Goal: Communication & Community: Ask a question

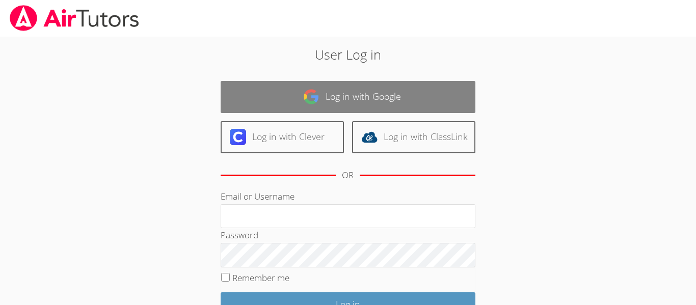
click at [472, 91] on link "Log in with Google" at bounding box center [348, 97] width 255 height 32
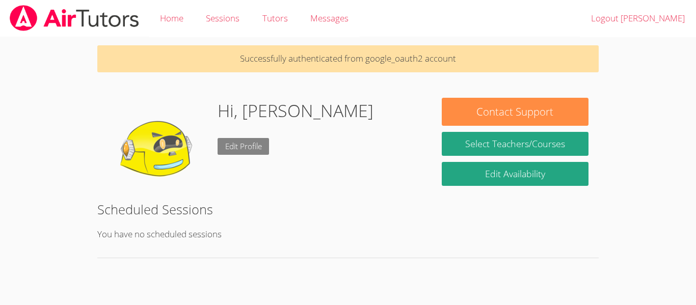
click at [252, 145] on link "Edit Profile" at bounding box center [244, 146] width 52 height 17
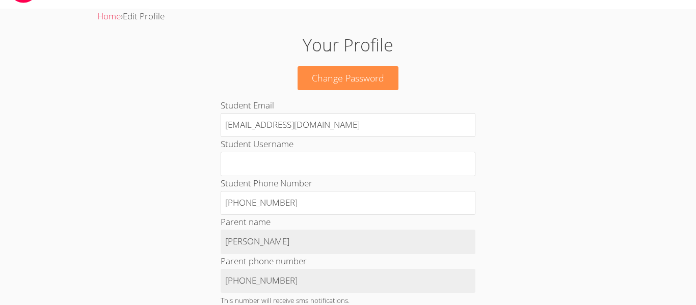
scroll to position [30, 0]
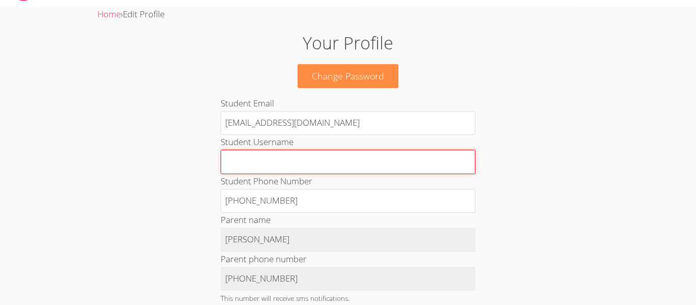
click at [306, 166] on input "Student Username" at bounding box center [348, 162] width 255 height 24
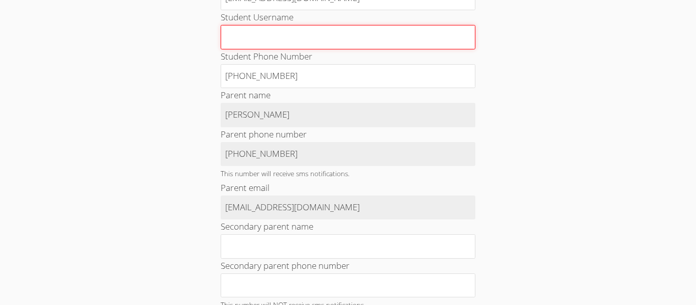
scroll to position [153, 0]
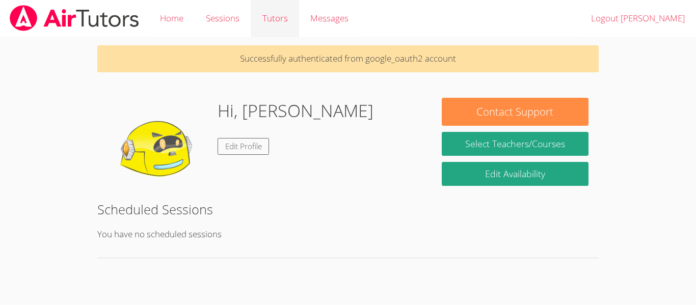
click at [267, 25] on link "Tutors" at bounding box center [275, 18] width 48 height 37
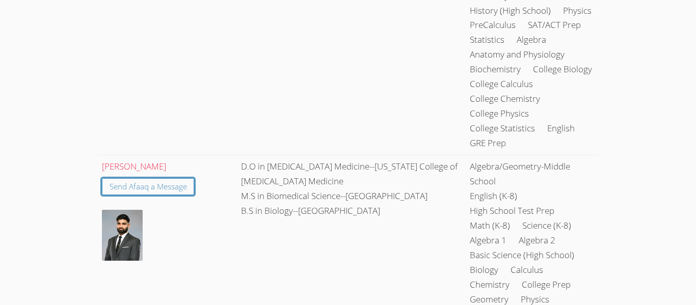
scroll to position [748, 0]
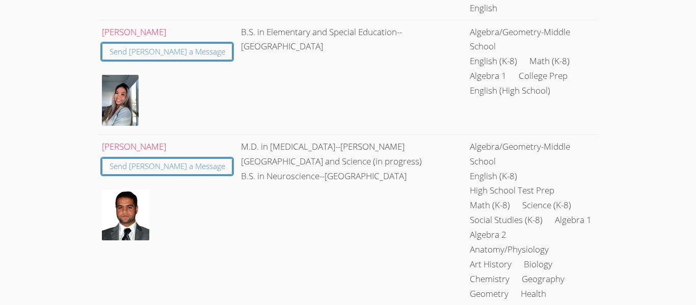
scroll to position [0, 0]
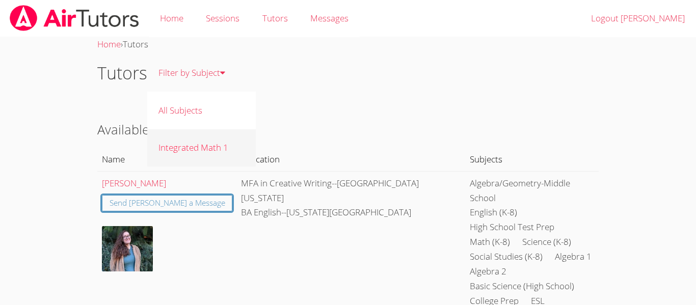
click at [216, 152] on link "Integrated Math 1" at bounding box center [201, 147] width 109 height 37
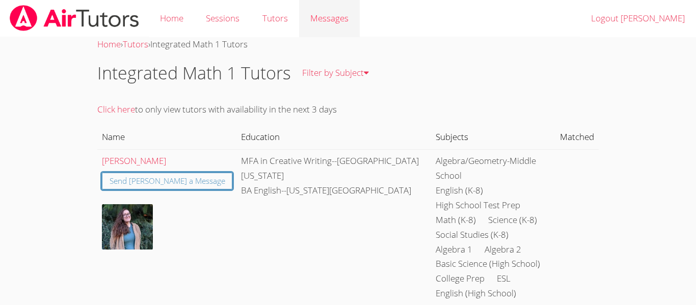
click at [327, 19] on span "Messages" at bounding box center [329, 18] width 38 height 12
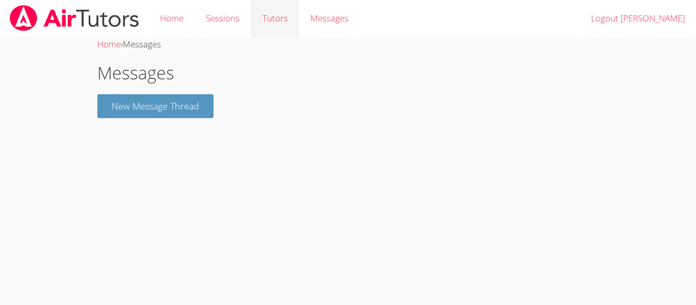
click at [279, 21] on link "Tutors" at bounding box center [275, 18] width 48 height 37
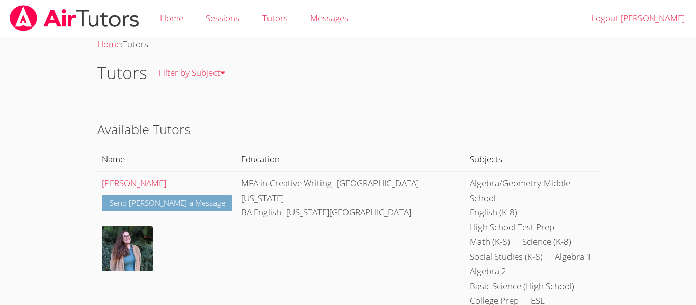
click at [196, 201] on link "Send [PERSON_NAME] a Message" at bounding box center [167, 203] width 131 height 17
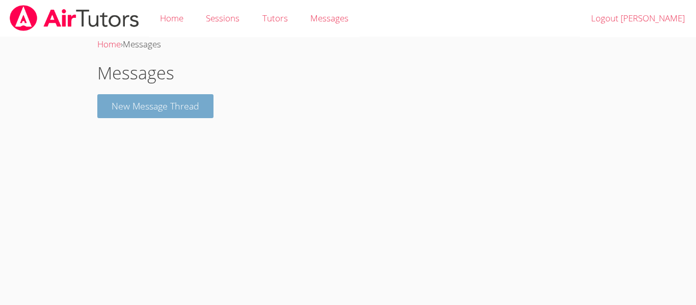
click at [195, 109] on button "New Message Thread" at bounding box center [155, 106] width 116 height 24
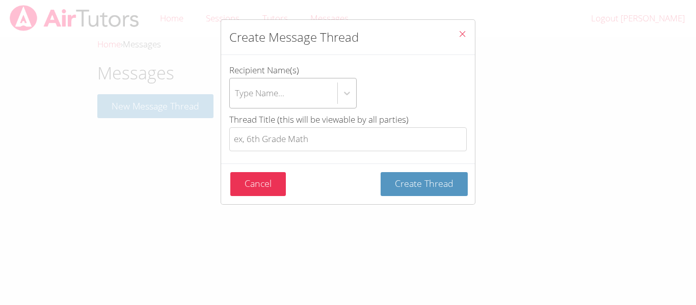
click at [334, 95] on div "Type Name..." at bounding box center [284, 93] width 108 height 30
click at [236, 95] on input "Recipient Name(s) Type Name..." at bounding box center [235, 93] width 1 height 23
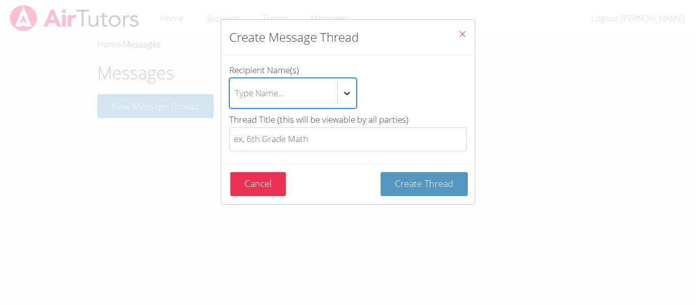
click at [347, 93] on icon "btn solid blue btn-info" at bounding box center [347, 93] width 10 height 10
click at [236, 93] on input "Recipient Name(s) Select is focused ,type to refine list, press Down to open th…" at bounding box center [235, 93] width 1 height 23
type input "A"
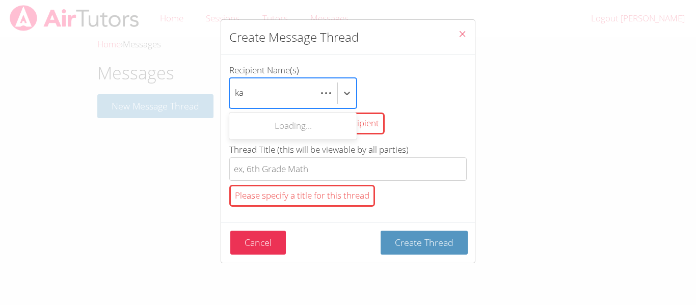
type input "k"
type input "K"
click at [412, 113] on div "You must select at least one recipient" at bounding box center [347, 124] width 237 height 30
click at [236, 105] on input "Recipient Name(s) option , deselected. Use Up and Down to choose options, press…" at bounding box center [235, 93] width 1 height 23
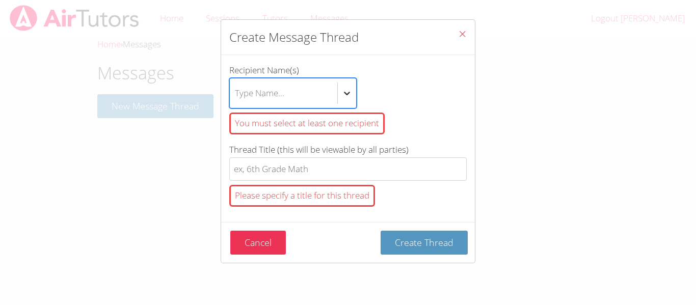
click at [347, 98] on div "btn solid blue btn-info" at bounding box center [347, 93] width 18 height 18
click at [236, 98] on input "Recipient Name(s) option , deselected. Select is focused ,type to refine list, …" at bounding box center [235, 93] width 1 height 23
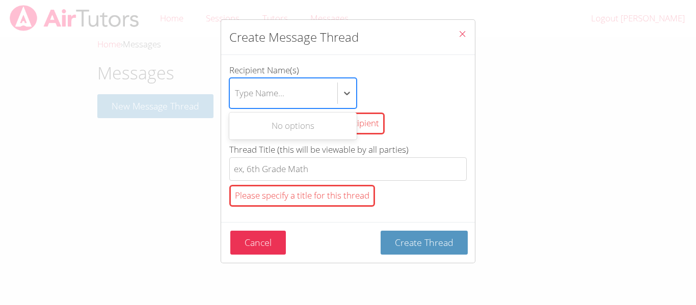
click at [300, 122] on div "No options" at bounding box center [292, 126] width 127 height 23
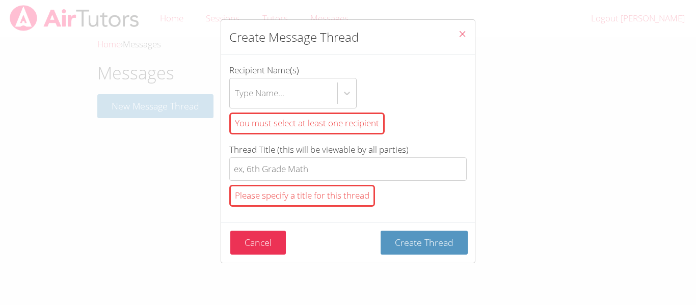
click at [404, 78] on div "Type Name..." at bounding box center [347, 93] width 237 height 31
click at [236, 82] on input "Recipient Name(s) Type Name... You must select at least one recipient" at bounding box center [235, 93] width 1 height 23
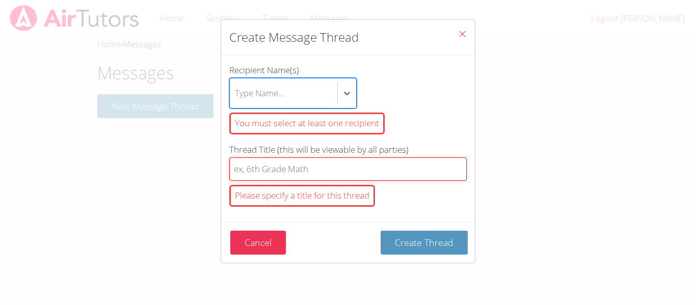
click at [369, 172] on input "Thread Title (this will be viewable by all parties) Please specify a title for …" at bounding box center [347, 169] width 237 height 24
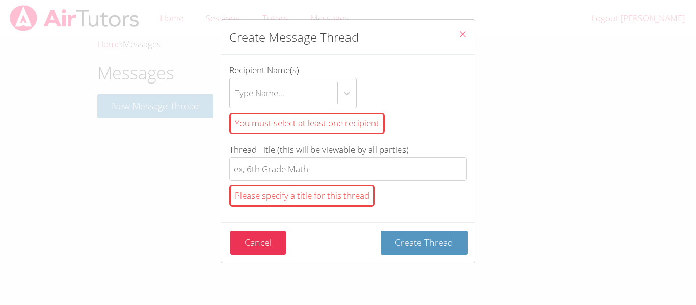
click at [465, 31] on icon "Close" at bounding box center [462, 34] width 9 height 9
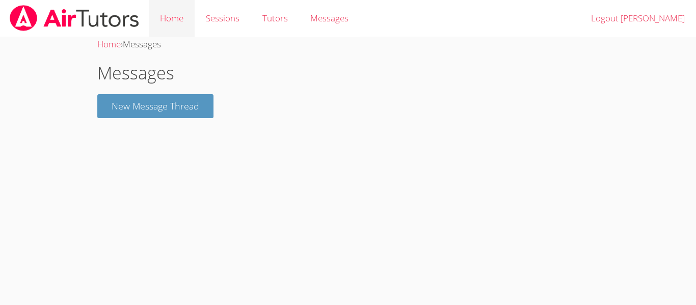
click at [179, 19] on link "Home" at bounding box center [172, 18] width 46 height 37
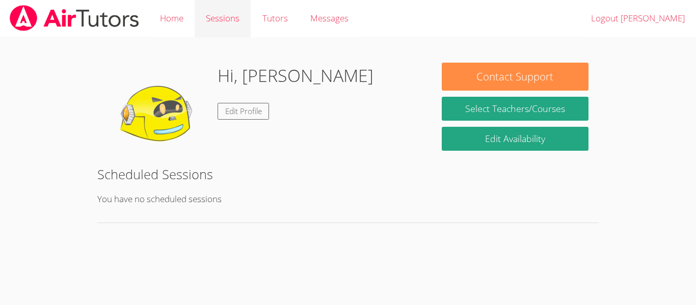
click at [208, 25] on link "Sessions" at bounding box center [223, 18] width 56 height 37
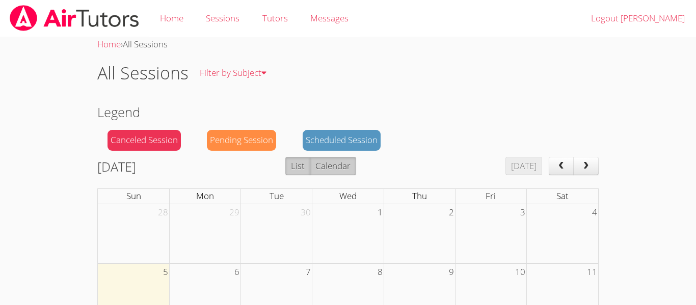
click at [310, 163] on button "List" at bounding box center [297, 166] width 25 height 18
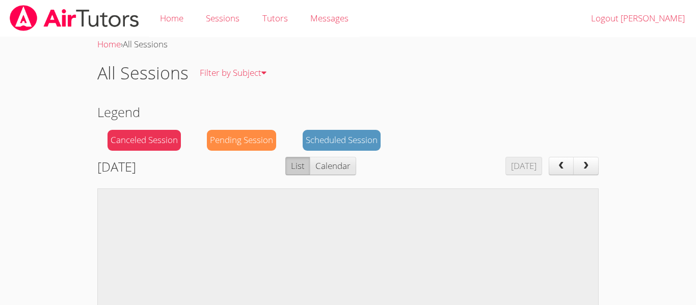
click at [356, 168] on button "Calendar" at bounding box center [333, 166] width 46 height 18
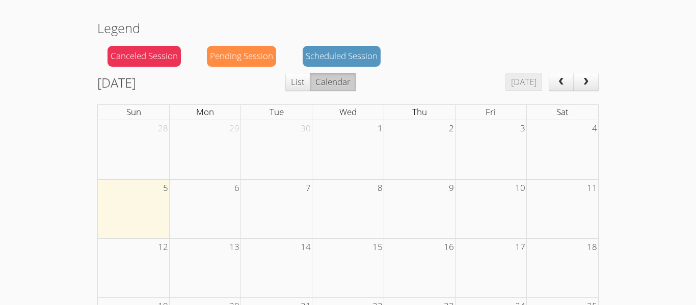
scroll to position [92, 0]
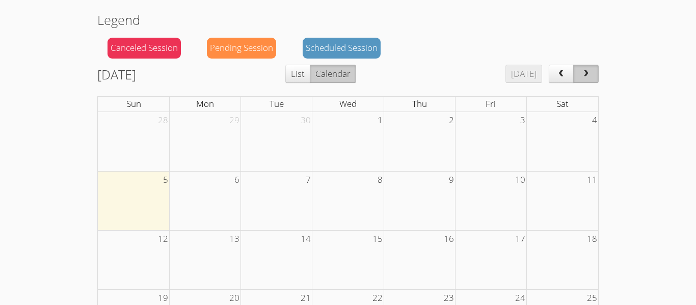
click at [586, 81] on button "next" at bounding box center [585, 74] width 25 height 18
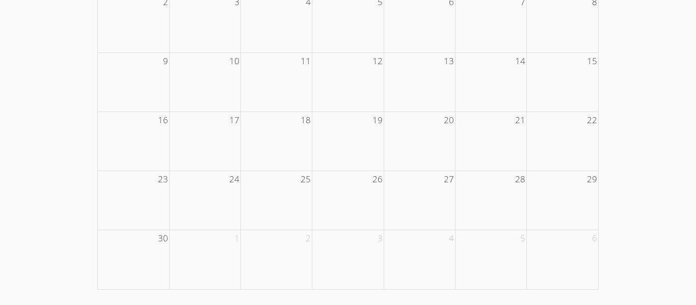
scroll to position [0, 0]
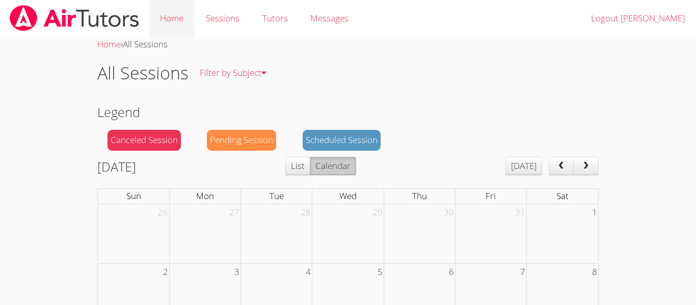
click at [183, 15] on link "Home" at bounding box center [172, 18] width 46 height 37
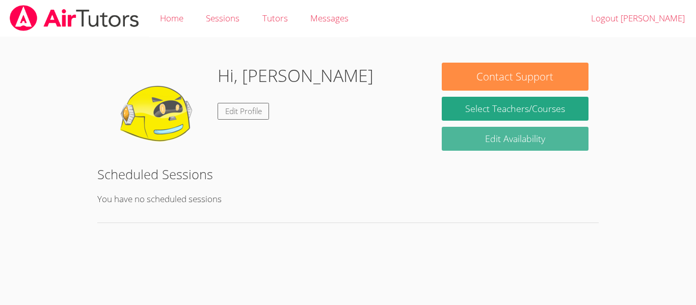
click at [532, 146] on link "Edit Availability" at bounding box center [515, 139] width 147 height 24
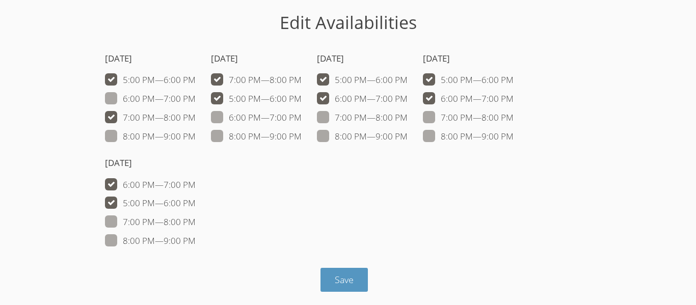
scroll to position [52, 0]
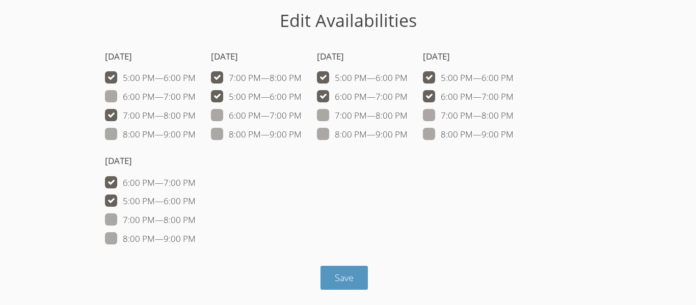
click at [196, 76] on span at bounding box center [196, 78] width 0 height 12
click at [196, 76] on input "5:00 PM — 6:00 PM" at bounding box center [200, 75] width 9 height 9
checkbox input "false"
click at [196, 118] on span at bounding box center [196, 116] width 0 height 12
click at [196, 118] on input "7:00 PM — 8:00 PM" at bounding box center [200, 113] width 9 height 9
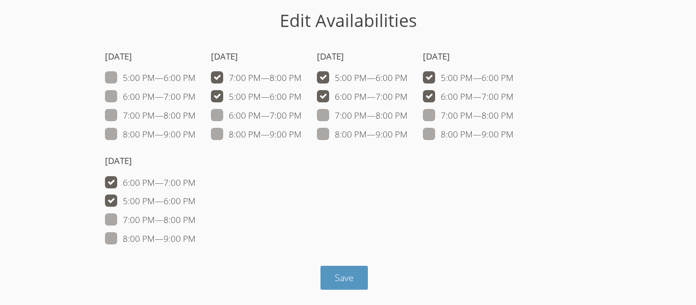
checkbox input "false"
click at [196, 178] on span at bounding box center [196, 183] width 0 height 12
click at [196, 178] on input "6:00 PM — 7:00 PM" at bounding box center [200, 180] width 9 height 9
checkbox input "false"
click at [196, 195] on span at bounding box center [196, 201] width 0 height 12
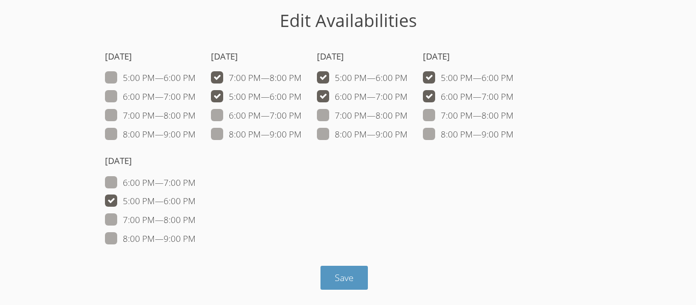
click at [196, 195] on input "5:00 PM — 6:00 PM" at bounding box center [200, 199] width 9 height 9
checkbox input "false"
click at [337, 76] on label "5:00 PM — 6:00 PM" at bounding box center [362, 77] width 91 height 13
click at [408, 76] on input "5:00 PM — 6:00 PM" at bounding box center [412, 75] width 9 height 9
checkbox input "false"
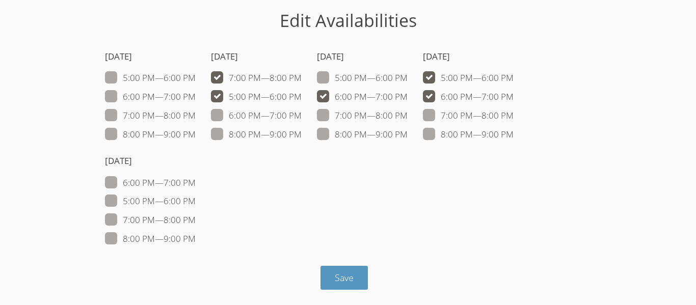
click at [408, 92] on span at bounding box center [408, 97] width 0 height 12
click at [408, 92] on input "6:00 PM — 7:00 PM" at bounding box center [412, 94] width 9 height 9
checkbox input "false"
click at [360, 282] on button "Save" at bounding box center [344, 278] width 47 height 24
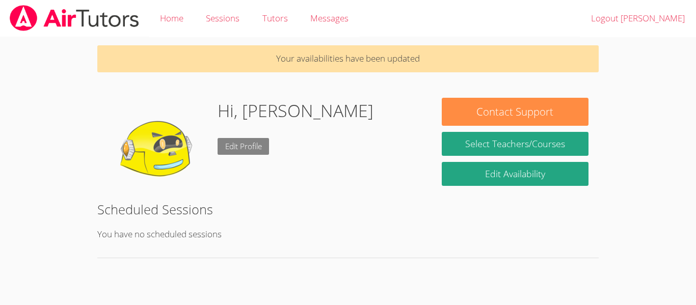
click at [233, 153] on link "Edit Profile" at bounding box center [244, 146] width 52 height 17
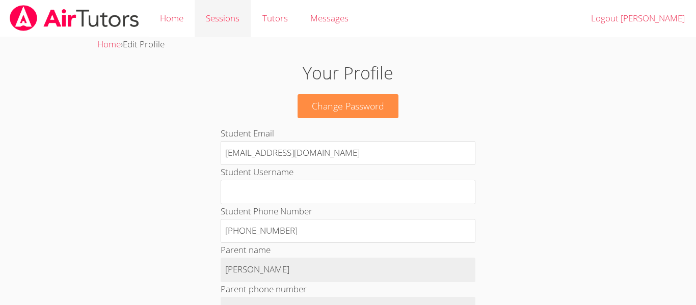
click at [221, 21] on link "Sessions" at bounding box center [223, 18] width 56 height 37
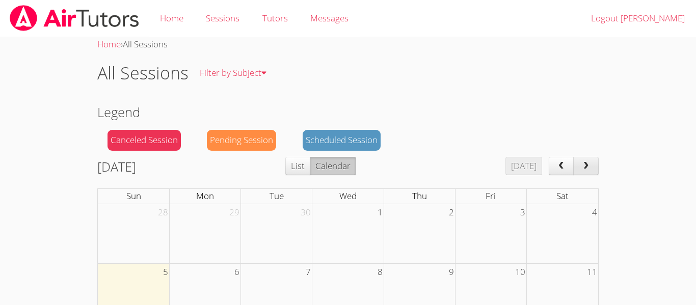
click at [585, 167] on span "next" at bounding box center [586, 166] width 10 height 9
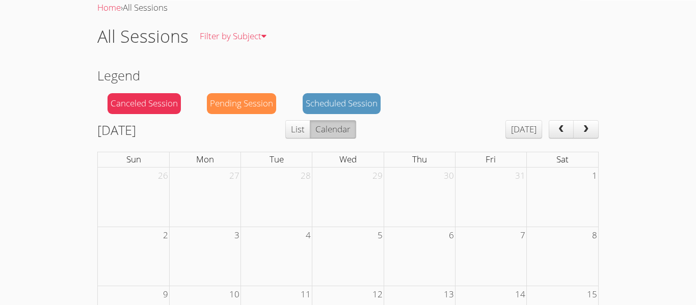
scroll to position [43, 0]
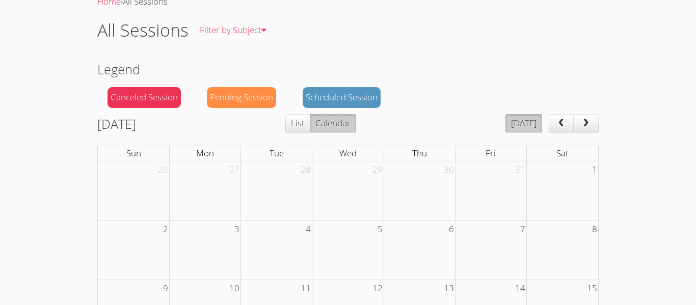
click at [514, 122] on button "Today" at bounding box center [524, 123] width 37 height 18
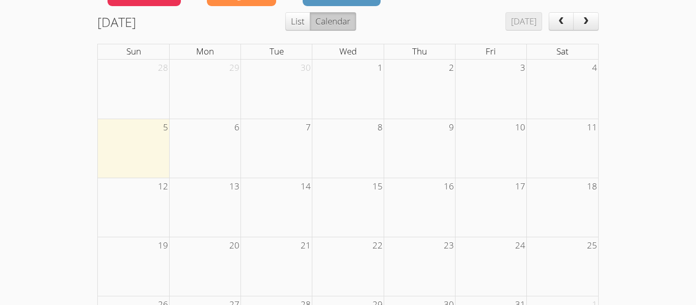
scroll to position [132, 0]
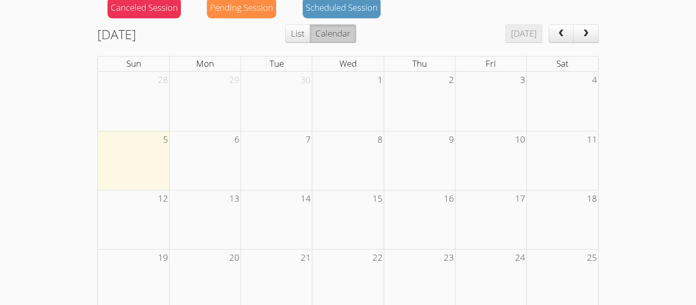
click at [276, 107] on td at bounding box center [276, 101] width 71 height 59
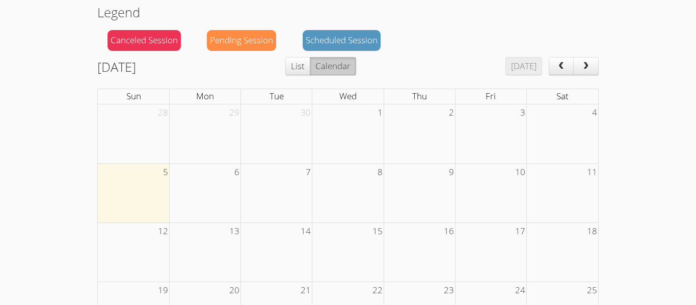
click at [155, 44] on div "Canceled Session" at bounding box center [144, 40] width 73 height 21
click at [233, 40] on div "Pending Session" at bounding box center [241, 40] width 69 height 21
click at [320, 38] on div "Scheduled Session" at bounding box center [342, 40] width 78 height 21
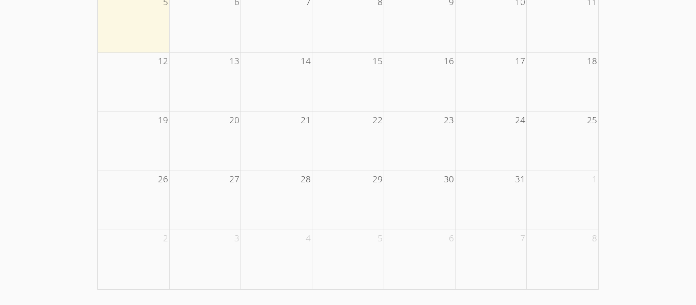
scroll to position [0, 0]
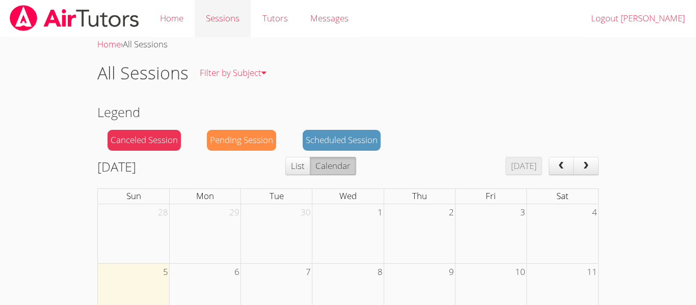
click at [234, 15] on link "Sessions" at bounding box center [223, 18] width 56 height 37
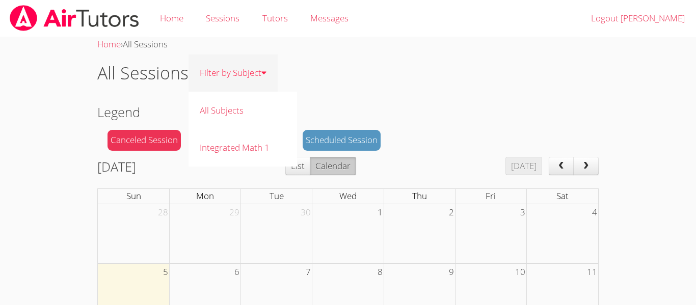
click at [241, 68] on link "Filter by Subject" at bounding box center [233, 73] width 89 height 37
click at [244, 156] on link "Integrated Math 1" at bounding box center [243, 147] width 109 height 37
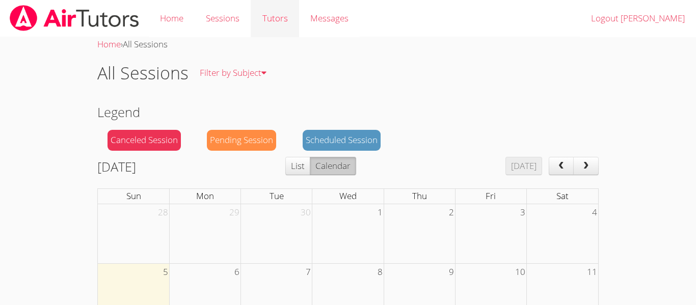
click at [282, 22] on link "Tutors" at bounding box center [275, 18] width 48 height 37
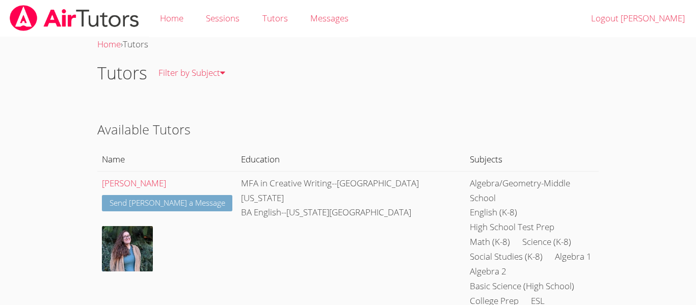
click at [189, 203] on link "Send Katherine a Message" at bounding box center [167, 203] width 131 height 17
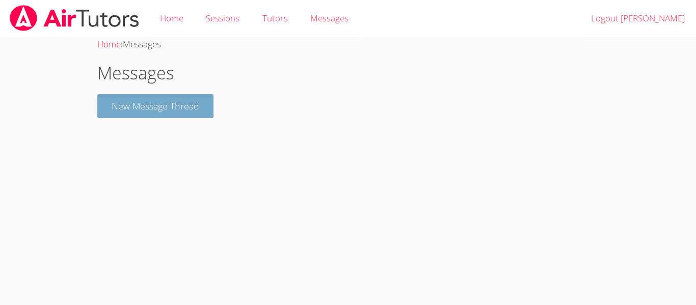
click at [191, 107] on button "New Message Thread" at bounding box center [155, 106] width 116 height 24
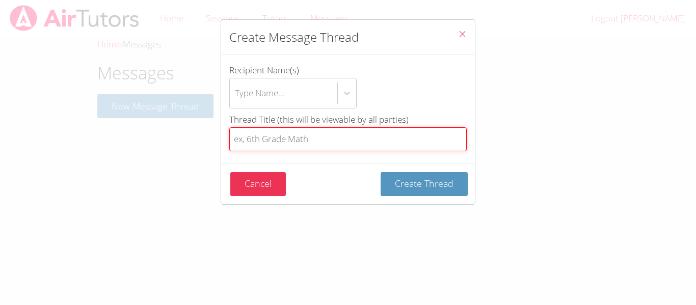
click at [277, 137] on input "Thread Title (this will be viewable by all parties)" at bounding box center [347, 139] width 237 height 24
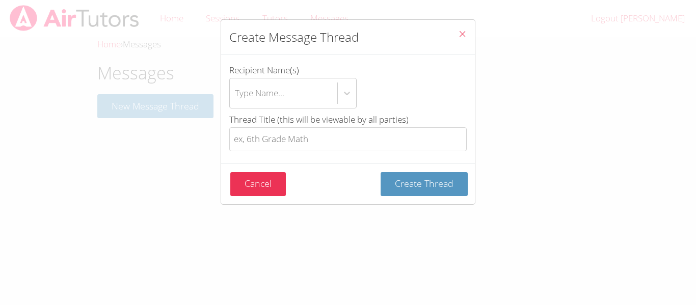
click at [457, 42] on button "Close" at bounding box center [462, 35] width 25 height 31
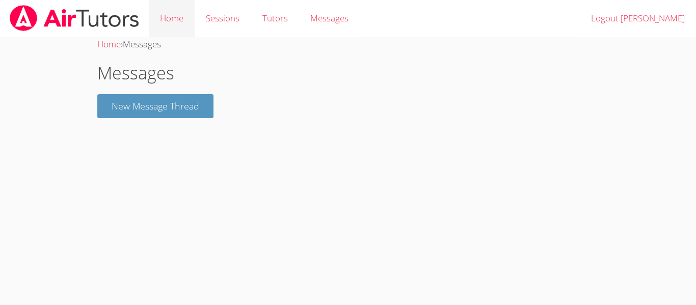
click at [184, 29] on link "Home" at bounding box center [172, 18] width 46 height 37
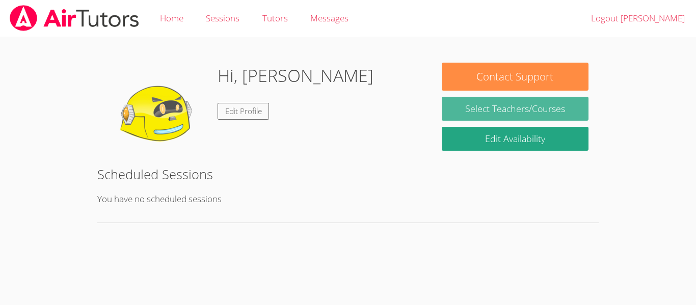
click at [500, 109] on link "Select Teachers/Courses" at bounding box center [515, 109] width 147 height 24
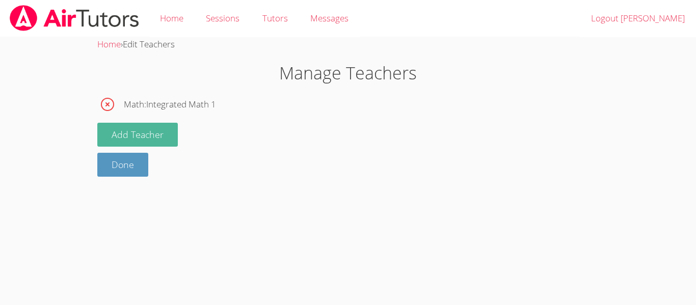
click at [173, 143] on button "Add Teacher" at bounding box center [137, 135] width 81 height 24
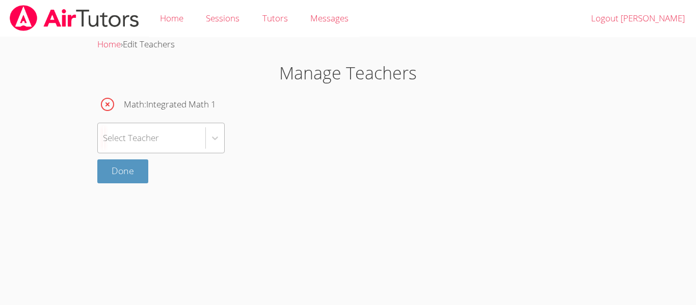
click at [173, 143] on div "Select Teacher" at bounding box center [152, 138] width 108 height 30
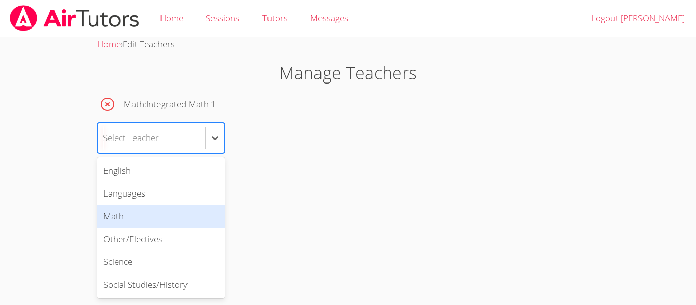
click at [156, 221] on div "Math" at bounding box center [160, 216] width 127 height 23
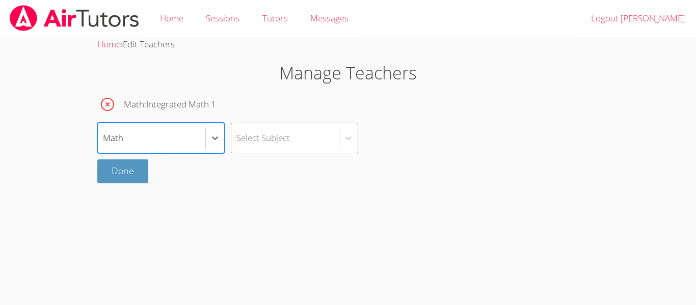
click at [269, 134] on div "Select Subject" at bounding box center [263, 137] width 54 height 15
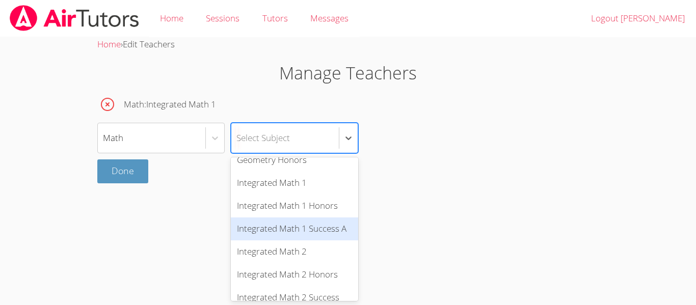
scroll to position [320, 0]
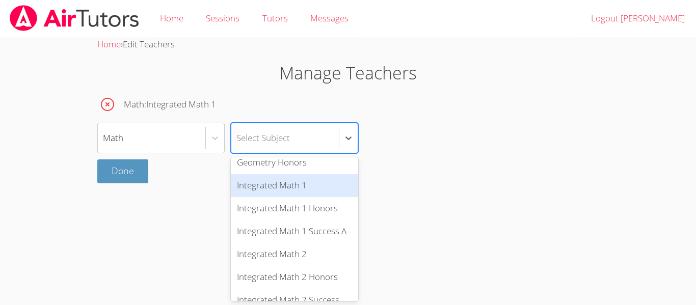
click at [301, 193] on div "Integrated Math 1" at bounding box center [294, 185] width 127 height 23
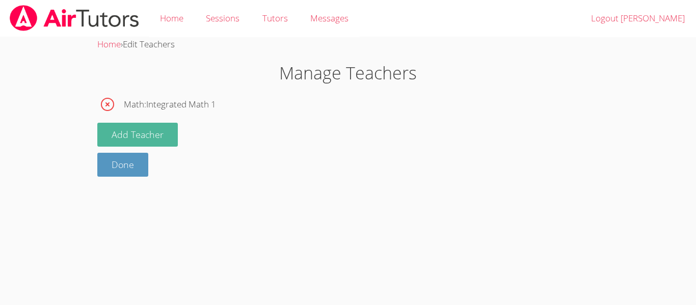
click at [174, 135] on button "Add Teacher" at bounding box center [137, 135] width 81 height 24
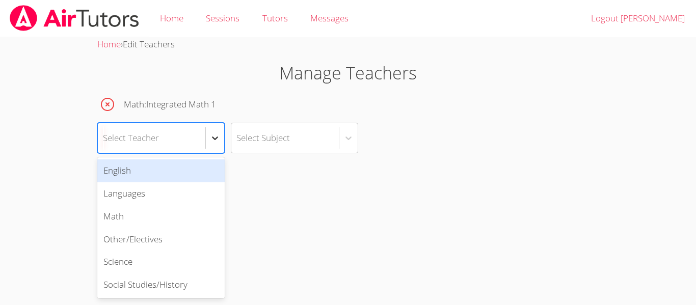
click at [216, 142] on icon at bounding box center [215, 138] width 10 height 10
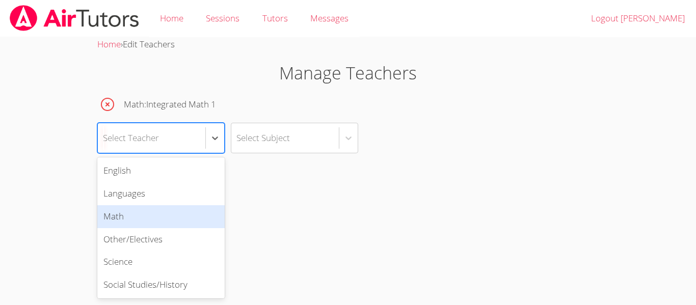
click at [178, 217] on div "Math" at bounding box center [160, 216] width 127 height 23
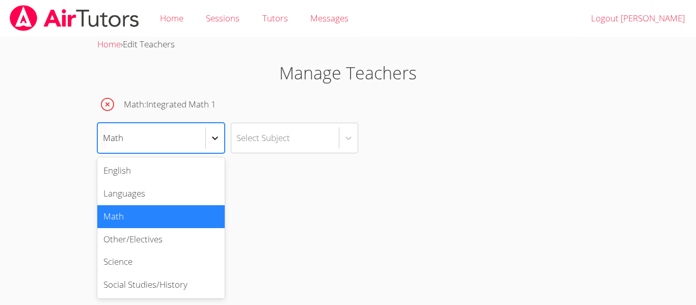
click at [214, 142] on icon at bounding box center [215, 138] width 10 height 10
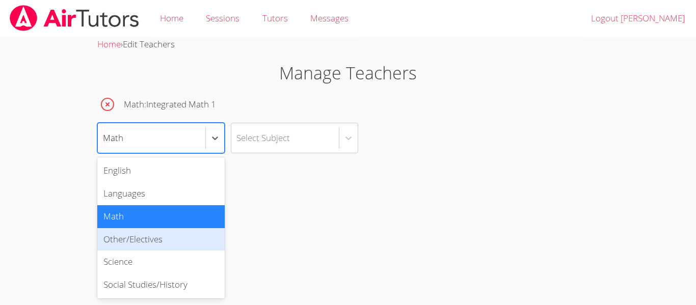
click at [176, 233] on div "Other/Electives" at bounding box center [160, 239] width 127 height 23
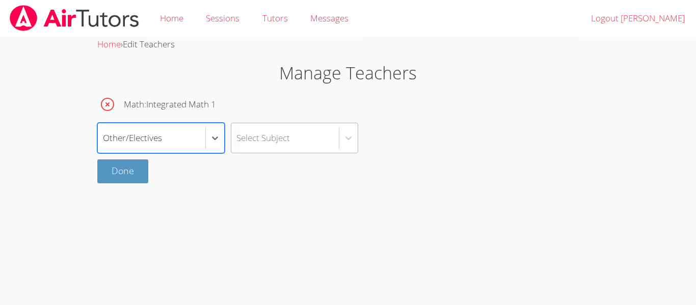
click at [264, 124] on div "Select Subject" at bounding box center [285, 138] width 108 height 30
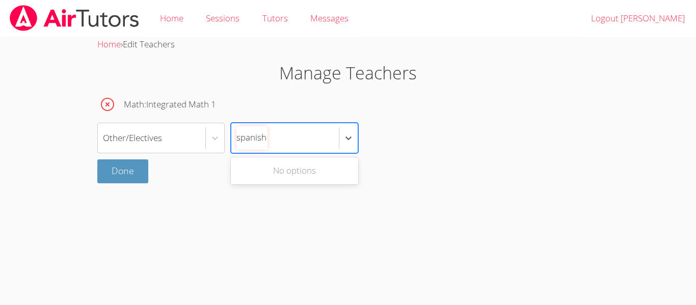
scroll to position [0, 0]
type input "spanish"
click at [204, 140] on div "Other/Electives" at bounding box center [152, 138] width 108 height 30
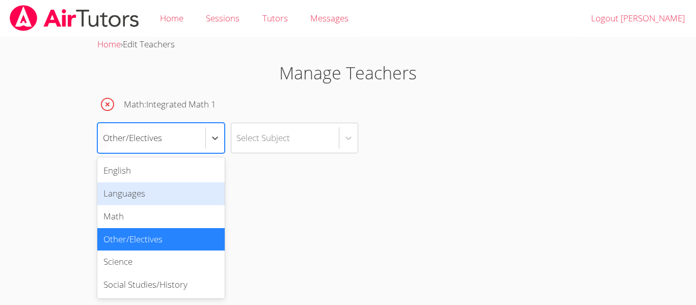
click at [201, 190] on div "Languages" at bounding box center [160, 193] width 127 height 23
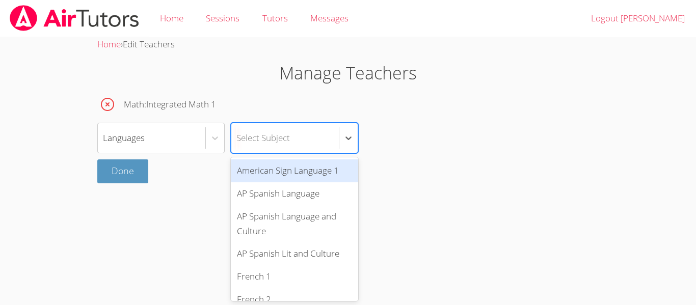
click at [295, 134] on div "Select Subject" at bounding box center [285, 138] width 108 height 30
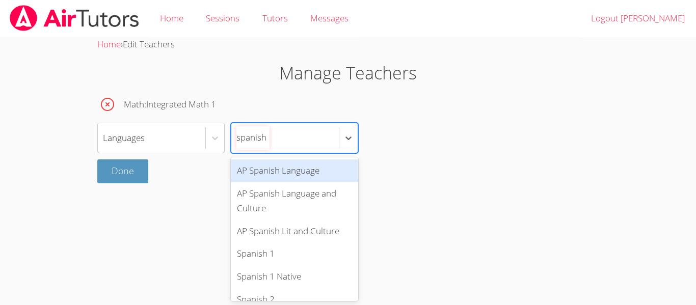
type input "spanish 1"
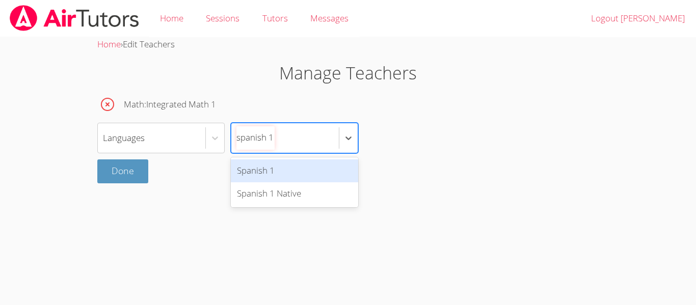
click at [289, 165] on div "Spanish 1" at bounding box center [294, 171] width 127 height 23
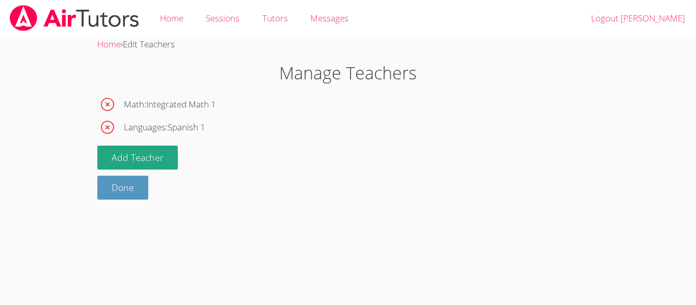
click at [162, 128] on span "Languages : Spanish 1" at bounding box center [165, 127] width 82 height 15
click at [124, 188] on link "Done" at bounding box center [122, 188] width 51 height 24
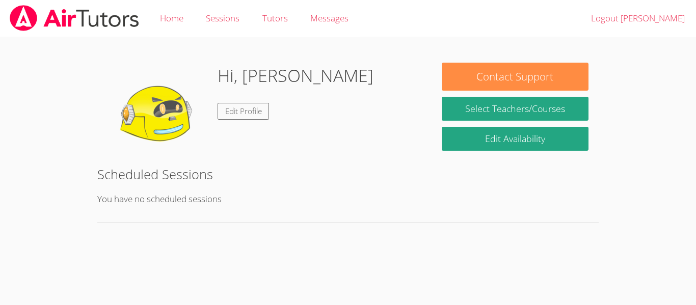
click at [170, 206] on p "You have no scheduled sessions" at bounding box center [347, 199] width 501 height 15
click at [190, 196] on p "You have no scheduled sessions" at bounding box center [347, 199] width 501 height 15
click at [323, 232] on div "Hi, Andrea Edit Profile Contact Support Select Teachers/Courses Edit Availabili…" at bounding box center [348, 137] width 522 height 201
click at [178, 173] on h2 "Scheduled Sessions" at bounding box center [347, 174] width 501 height 19
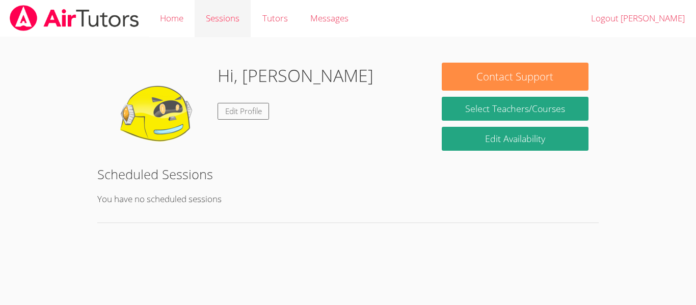
click at [218, 16] on link "Sessions" at bounding box center [223, 18] width 56 height 37
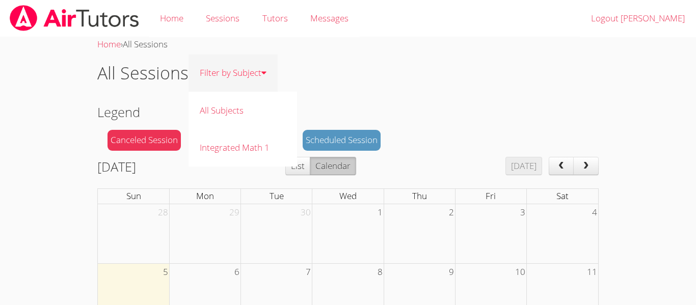
click at [235, 72] on link "Filter by Subject" at bounding box center [233, 73] width 89 height 37
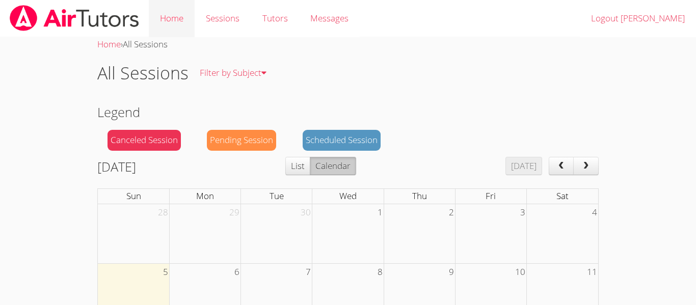
click at [155, 22] on link "Home" at bounding box center [172, 18] width 46 height 37
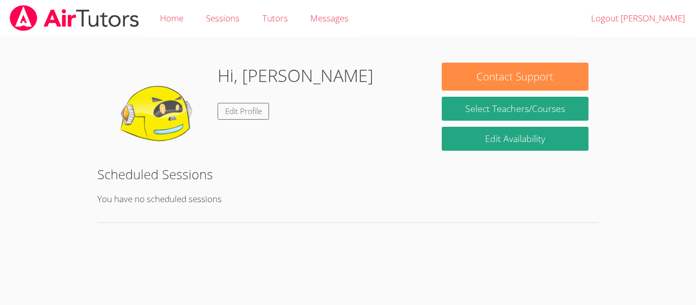
click at [155, 22] on link "Home" at bounding box center [172, 18] width 46 height 37
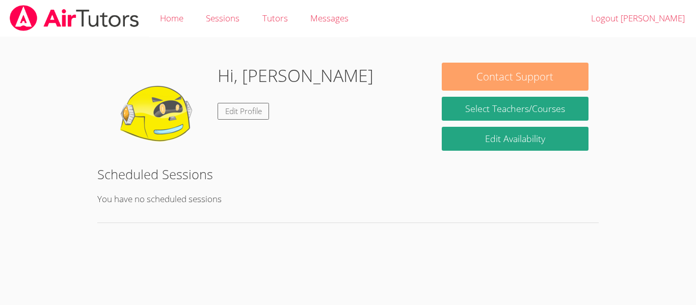
click at [465, 67] on button "Contact Support" at bounding box center [515, 77] width 147 height 28
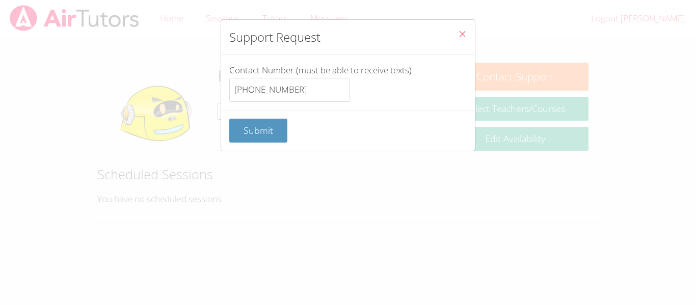
click at [464, 32] on icon "Close" at bounding box center [462, 34] width 9 height 9
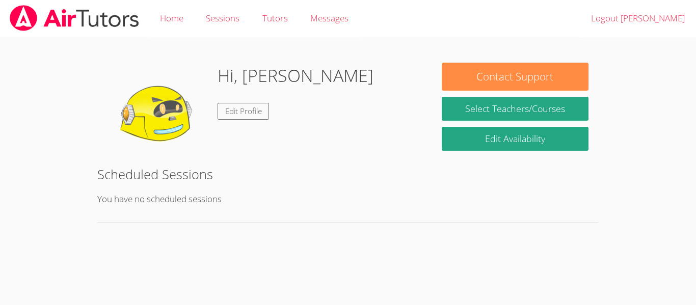
click at [88, 27] on img at bounding box center [74, 18] width 131 height 26
click at [225, 40] on div "Hi, Andrea Edit Profile Contact Support Select Teachers/Courses Edit Availabili…" at bounding box center [348, 137] width 522 height 201
click at [221, 30] on link "Sessions" at bounding box center [223, 18] width 56 height 37
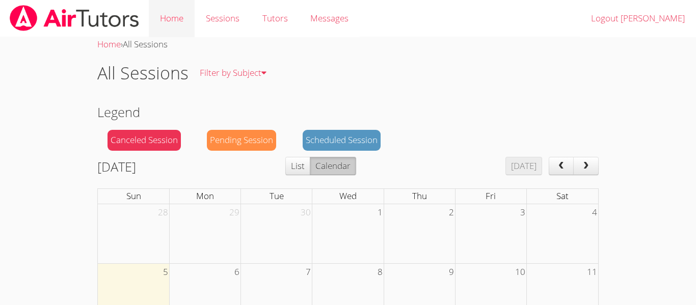
click at [173, 17] on link "Home" at bounding box center [172, 18] width 46 height 37
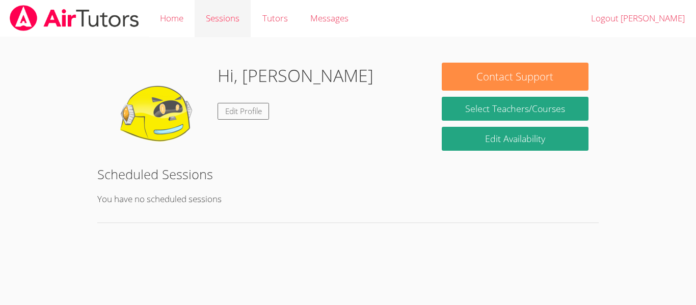
click at [222, 25] on link "Sessions" at bounding box center [223, 18] width 56 height 37
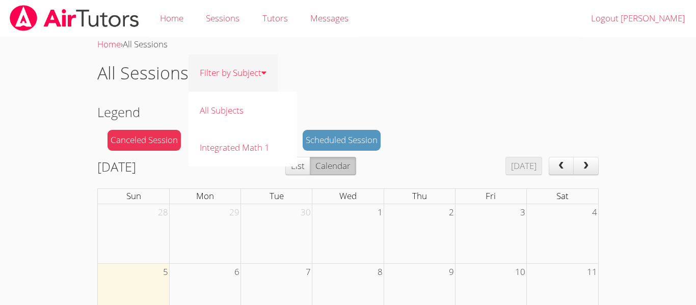
click at [226, 70] on link "Filter by Subject" at bounding box center [233, 73] width 89 height 37
click at [210, 121] on link "All Subjects" at bounding box center [243, 110] width 109 height 37
click at [264, 142] on div "Pending Session" at bounding box center [241, 140] width 69 height 21
click at [328, 137] on div "Scheduled Session" at bounding box center [342, 140] width 78 height 21
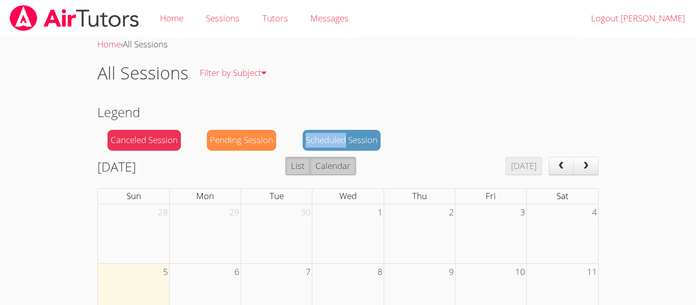
click at [310, 173] on button "List" at bounding box center [297, 166] width 25 height 18
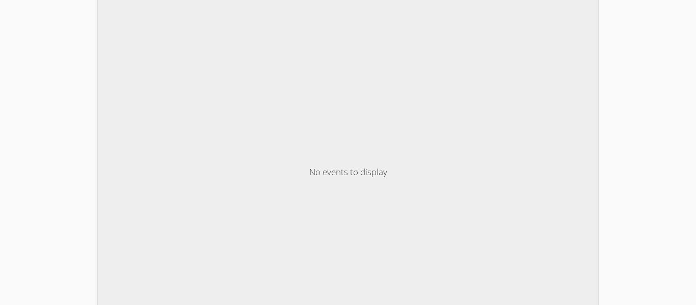
scroll to position [270, 0]
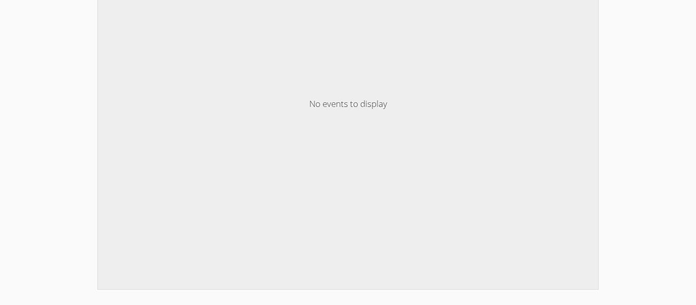
click at [298, 129] on div "No events to display" at bounding box center [348, 104] width 500 height 370
click at [380, 99] on div "No events to display" at bounding box center [348, 104] width 500 height 370
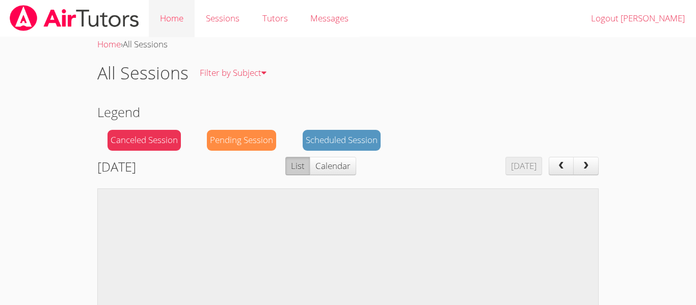
click at [178, 22] on link "Home" at bounding box center [172, 18] width 46 height 37
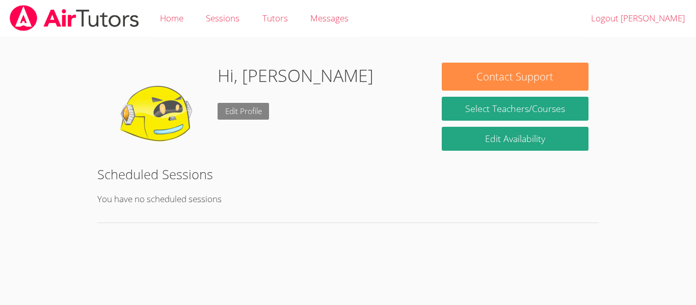
click at [242, 117] on link "Edit Profile" at bounding box center [244, 111] width 52 height 17
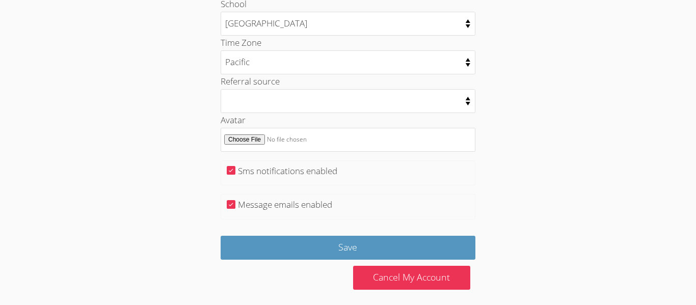
scroll to position [550, 0]
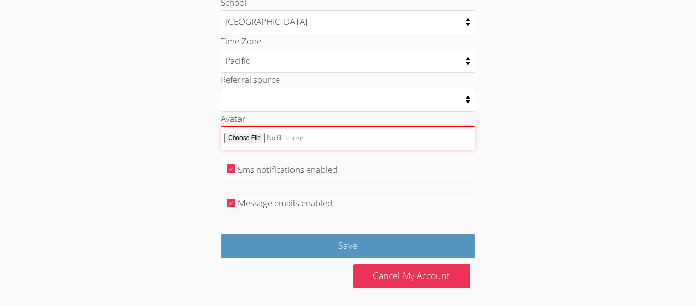
click at [248, 138] on input "Avatar" at bounding box center [348, 138] width 255 height 24
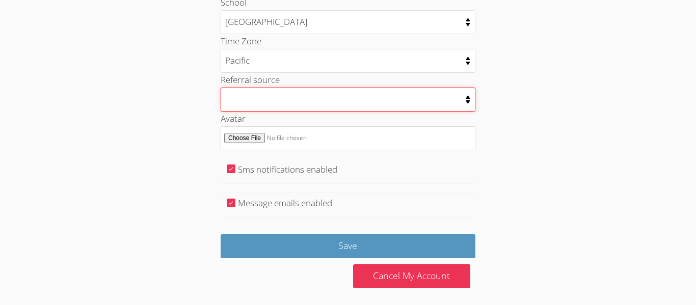
click at [351, 94] on select "College counselor Educational consultant Facebook Family referral Newspaper Sch…" at bounding box center [348, 100] width 255 height 24
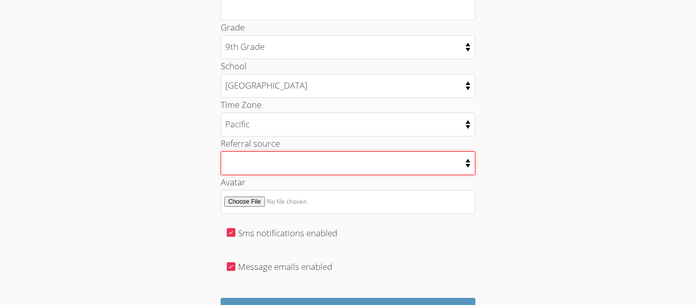
scroll to position [555, 0]
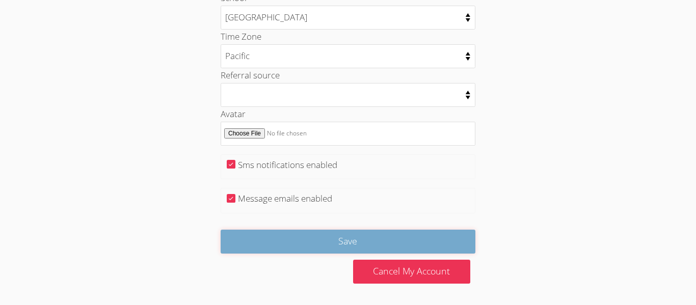
click at [320, 241] on input "Save" at bounding box center [348, 242] width 255 height 24
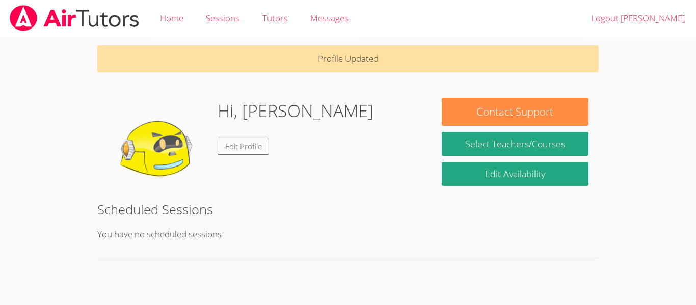
click at [313, 92] on div "Profile Updated Hi, [PERSON_NAME] Edit Profile Contact Support Select Teachers/…" at bounding box center [348, 155] width 522 height 236
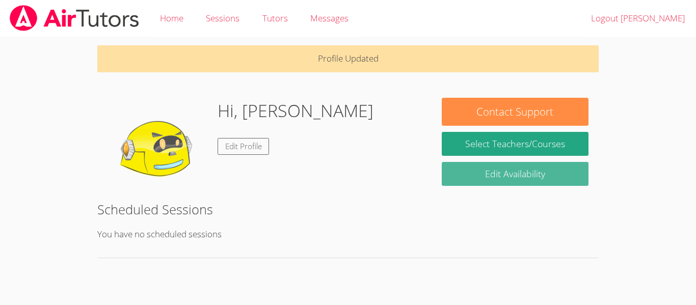
click at [492, 182] on link "Edit Availability" at bounding box center [515, 174] width 147 height 24
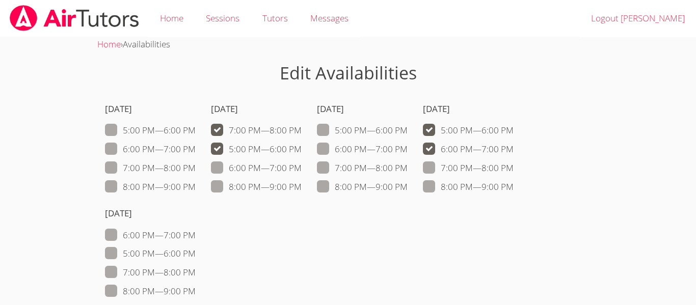
click at [291, 172] on label "6:00 PM — 7:00 PM" at bounding box center [256, 168] width 91 height 13
click at [302, 170] on input "6:00 PM — 7:00 PM" at bounding box center [306, 166] width 9 height 9
click at [283, 173] on label "6:00 PM — 7:00 PM" at bounding box center [256, 168] width 91 height 13
click at [302, 170] on input "6:00 PM — 7:00 PM" at bounding box center [306, 166] width 9 height 9
checkbox input "false"
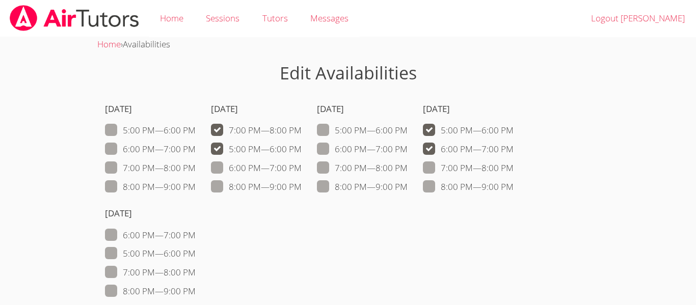
click at [408, 128] on span at bounding box center [408, 130] width 0 height 12
click at [408, 128] on input "5:00 PM — 6:00 PM" at bounding box center [412, 128] width 9 height 9
checkbox input "true"
click at [408, 146] on span at bounding box center [408, 149] width 0 height 12
click at [408, 146] on input "6:00 PM — 7:00 PM" at bounding box center [412, 147] width 9 height 9
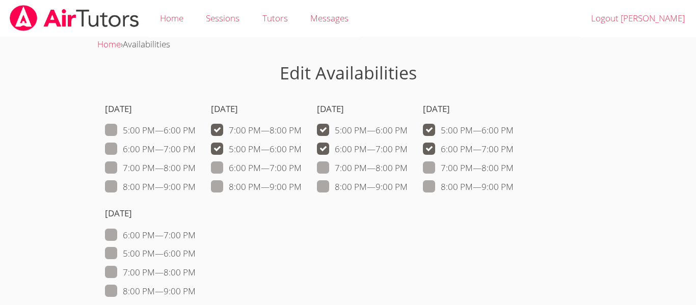
checkbox input "true"
click at [188, 235] on label "6:00 PM — 7:00 PM" at bounding box center [150, 235] width 91 height 13
click at [196, 235] on input "6:00 PM — 7:00 PM" at bounding box center [200, 233] width 9 height 9
checkbox input "true"
click at [172, 251] on label "5:00 PM — 6:00 PM" at bounding box center [150, 253] width 91 height 13
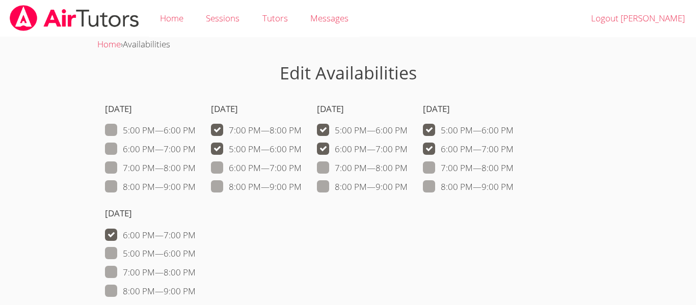
click at [196, 251] on input "5:00 PM — 6:00 PM" at bounding box center [200, 251] width 9 height 9
checkbox input "true"
click at [177, 128] on label "5:00 PM — 6:00 PM" at bounding box center [150, 130] width 91 height 13
click at [196, 128] on input "5:00 PM — 6:00 PM" at bounding box center [200, 128] width 9 height 9
checkbox input "true"
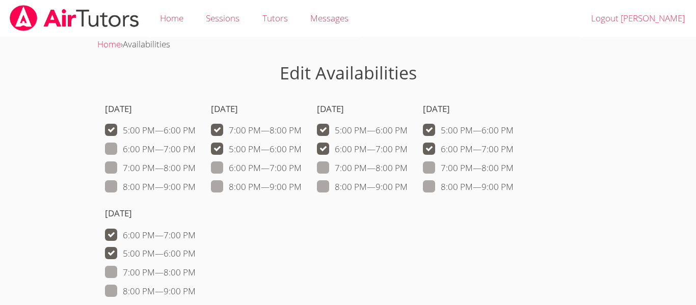
click at [167, 152] on label "6:00 PM — 7:00 PM" at bounding box center [150, 149] width 91 height 13
click at [196, 151] on input "6:00 PM — 7:00 PM" at bounding box center [200, 147] width 9 height 9
checkbox input "true"
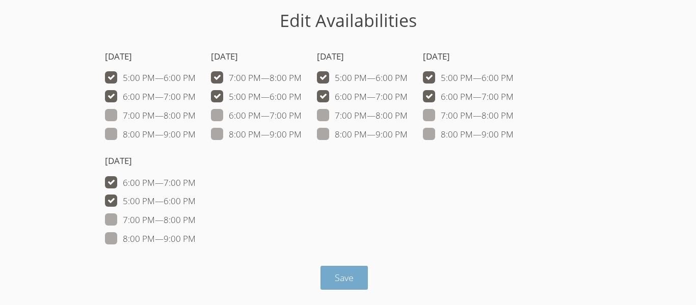
click at [339, 275] on span "Save" at bounding box center [344, 278] width 19 height 12
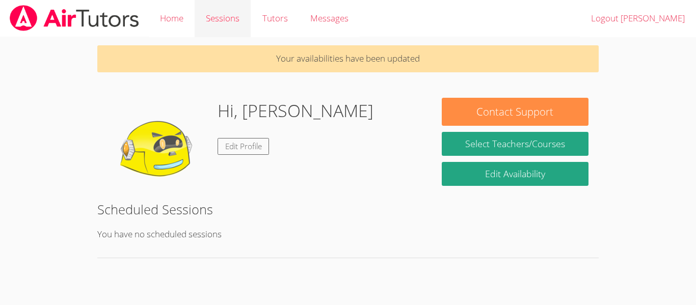
click at [242, 24] on link "Sessions" at bounding box center [223, 18] width 56 height 37
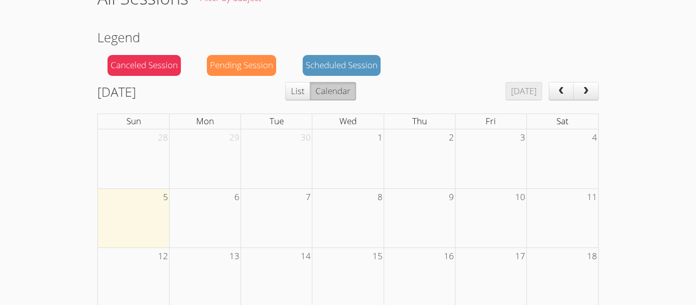
scroll to position [76, 0]
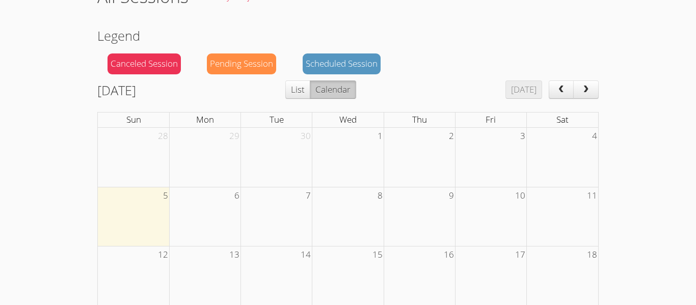
click at [349, 99] on div "October 2025 Today List Calendar" at bounding box center [347, 92] width 501 height 23
click at [335, 91] on button "Calendar" at bounding box center [333, 90] width 46 height 18
click at [310, 91] on button "List" at bounding box center [297, 90] width 25 height 18
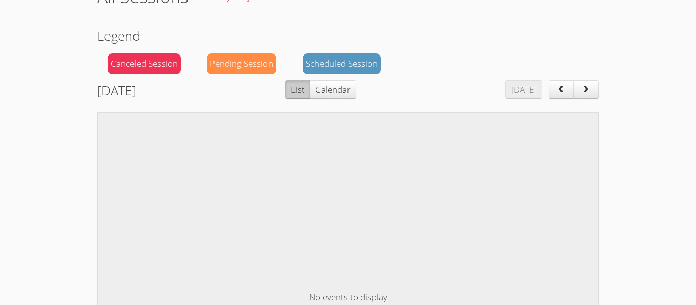
scroll to position [0, 0]
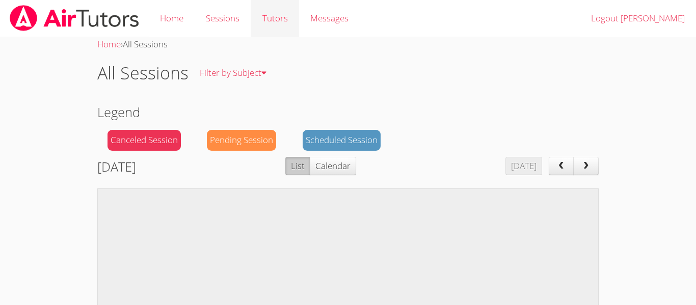
click at [291, 15] on link "Tutors" at bounding box center [275, 18] width 48 height 37
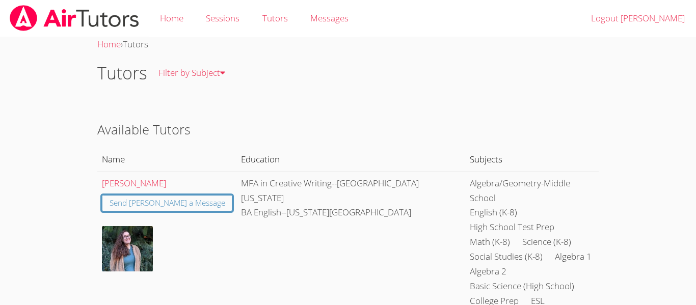
click at [291, 15] on link "Tutors" at bounding box center [275, 18] width 48 height 37
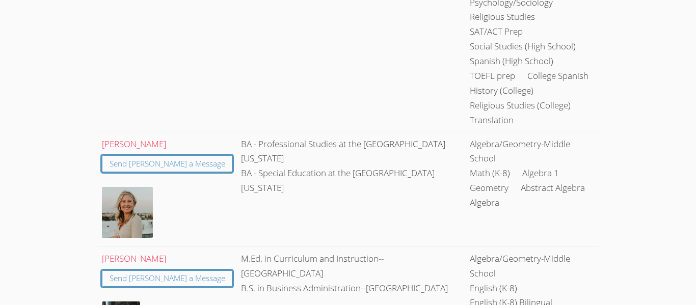
scroll to position [4954, 0]
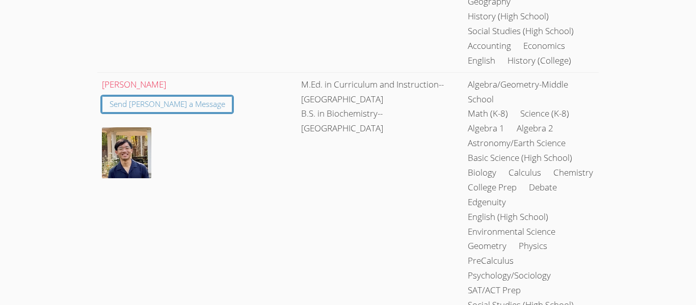
scroll to position [0, 0]
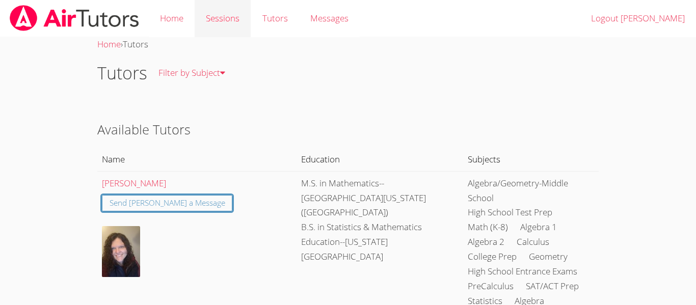
click at [219, 17] on link "Sessions" at bounding box center [223, 18] width 56 height 37
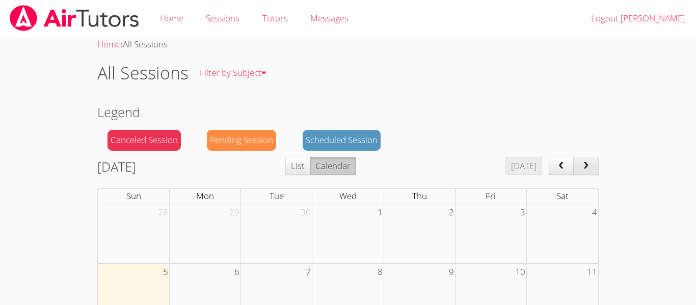
click at [591, 166] on button "next" at bounding box center [585, 166] width 25 height 18
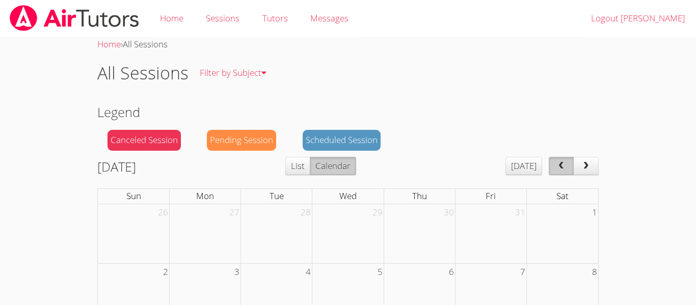
click at [564, 167] on span "prev" at bounding box center [561, 166] width 10 height 9
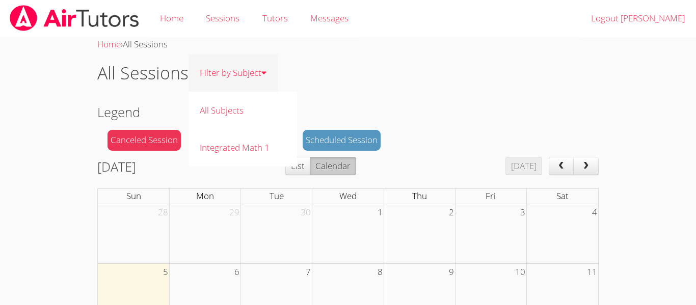
click at [233, 71] on link "Filter by Subject" at bounding box center [233, 73] width 89 height 37
click at [240, 148] on link "Integrated Math 1" at bounding box center [243, 147] width 109 height 37
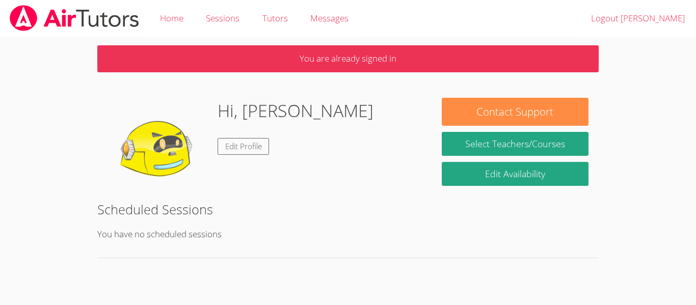
click at [198, 227] on p "You have no scheduled sessions" at bounding box center [347, 234] width 501 height 15
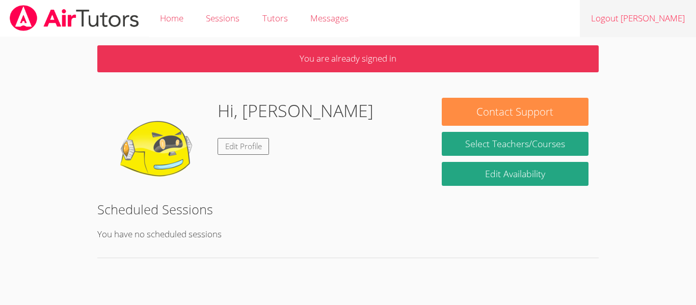
click at [640, 18] on link "Logout [PERSON_NAME]" at bounding box center [638, 18] width 116 height 37
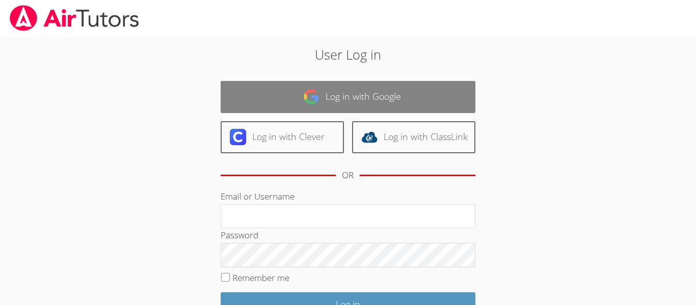
click at [338, 109] on link "Log in with Google" at bounding box center [348, 97] width 255 height 32
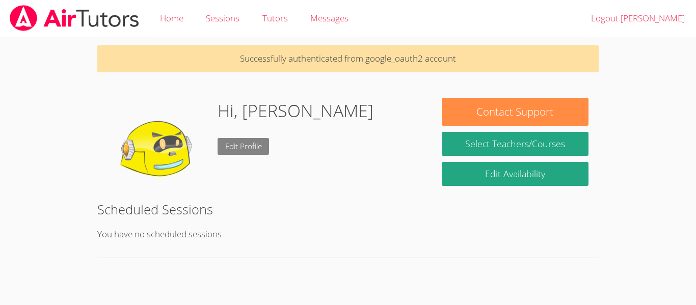
click at [231, 153] on link "Edit Profile" at bounding box center [244, 146] width 52 height 17
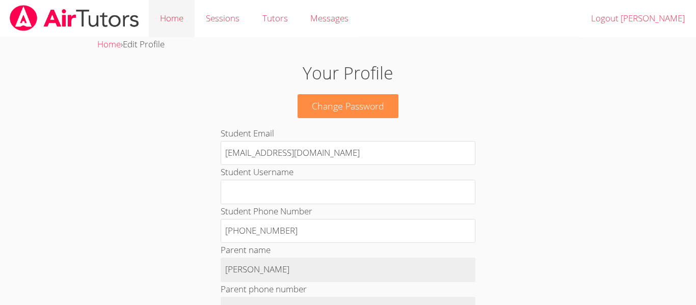
click at [180, 27] on link "Home" at bounding box center [172, 18] width 46 height 37
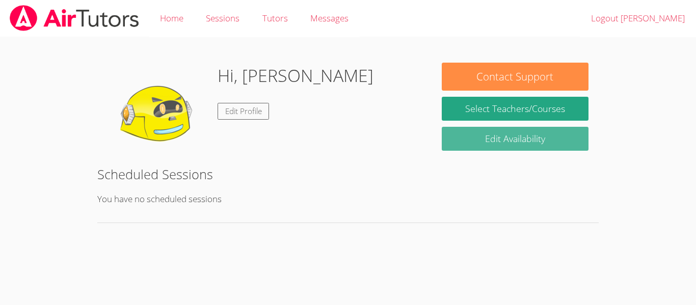
click at [521, 140] on link "Edit Availability" at bounding box center [515, 139] width 147 height 24
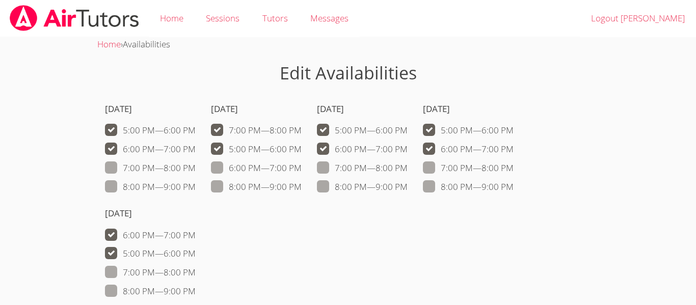
click at [278, 170] on label "6:00 PM — 7:00 PM" at bounding box center [256, 168] width 91 height 13
click at [302, 170] on input "6:00 PM — 7:00 PM" at bounding box center [306, 166] width 9 height 9
checkbox input "true"
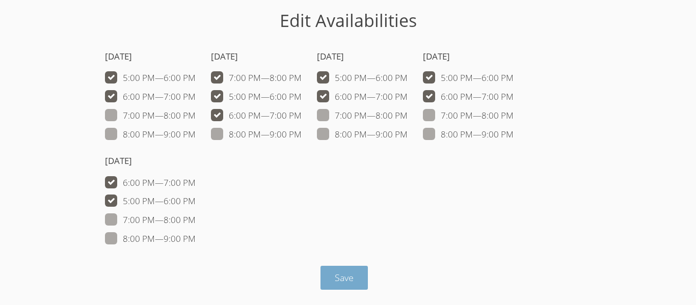
click at [341, 270] on button "Save" at bounding box center [344, 278] width 47 height 24
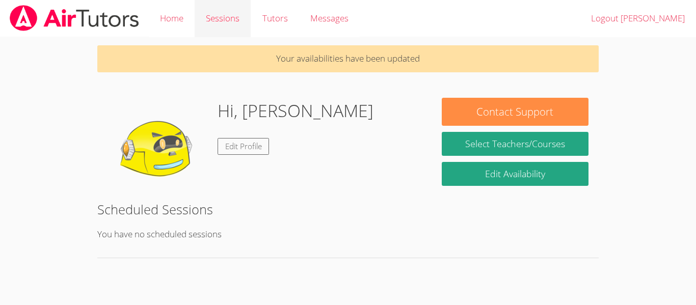
click at [236, 13] on link "Sessions" at bounding box center [223, 18] width 56 height 37
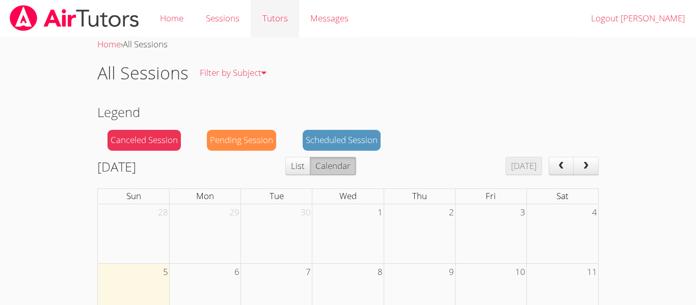
click at [271, 24] on link "Tutors" at bounding box center [275, 18] width 48 height 37
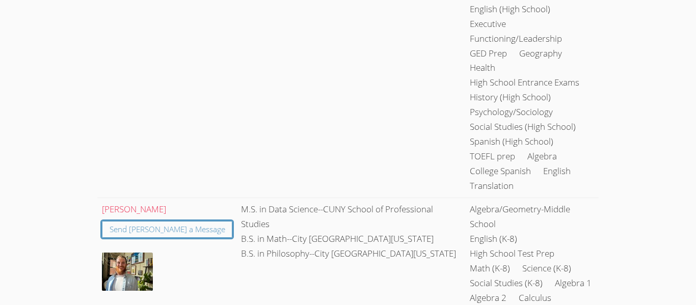
scroll to position [4968, 0]
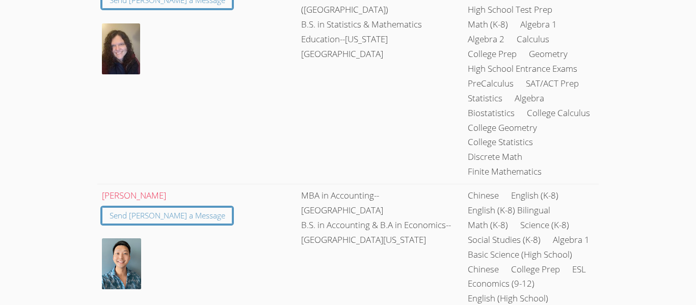
scroll to position [0, 0]
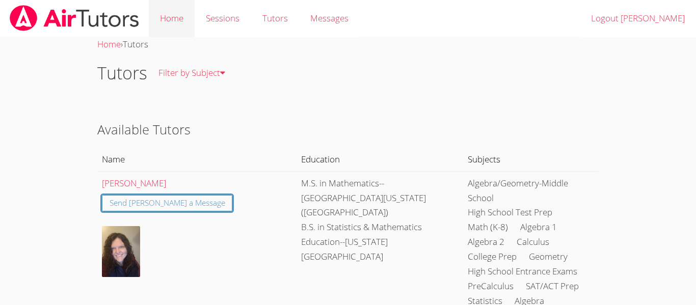
click at [172, 19] on link "Home" at bounding box center [172, 18] width 46 height 37
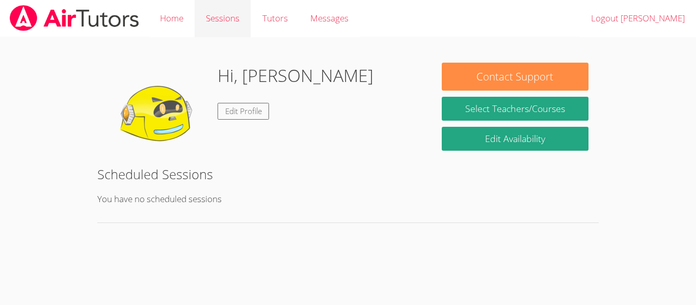
click at [248, 8] on link "Sessions" at bounding box center [223, 18] width 56 height 37
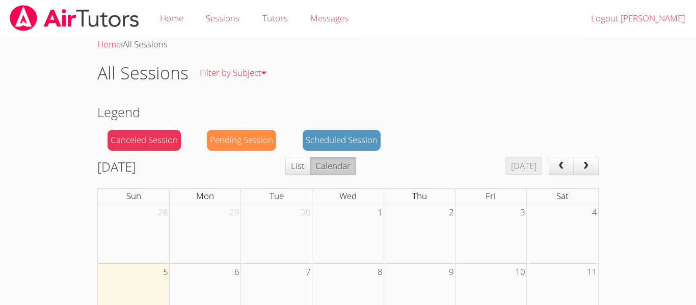
click at [258, 142] on div "Pending Session" at bounding box center [241, 140] width 69 height 21
click at [343, 19] on span "Messages" at bounding box center [329, 18] width 38 height 12
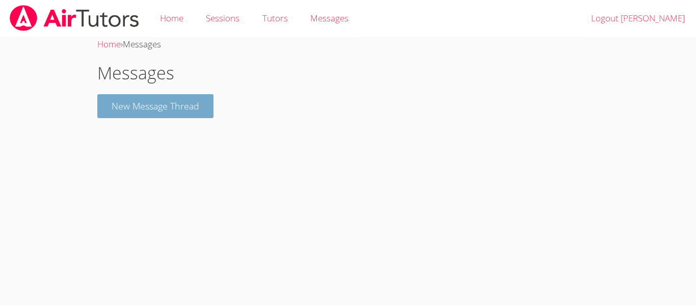
click at [182, 106] on button "New Message Thread" at bounding box center [155, 106] width 116 height 24
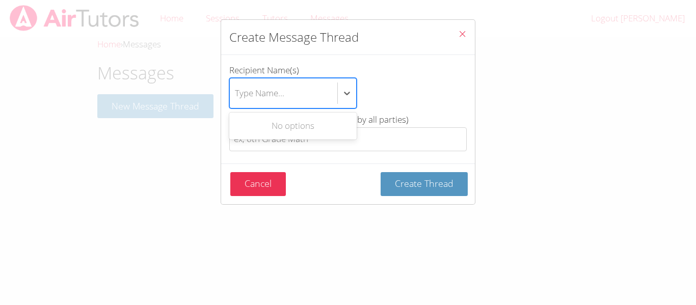
click at [322, 87] on div "Type Name..." at bounding box center [284, 93] width 108 height 30
click at [236, 87] on input "Recipient Name(s) Use Up and Down to choose options, press Enter to select the …" at bounding box center [235, 93] width 1 height 23
click at [314, 128] on div "No options" at bounding box center [292, 126] width 127 height 23
click at [346, 94] on icon "btn solid blue btn-info" at bounding box center [347, 93] width 10 height 10
click at [236, 94] on input "Recipient Name(s) Use Up and Down to choose options, press Enter to select the …" at bounding box center [235, 93] width 1 height 23
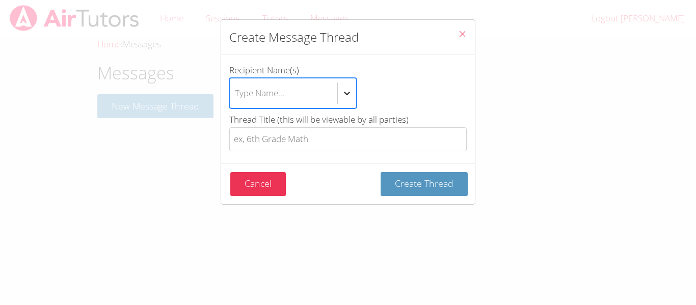
click at [347, 96] on icon "btn solid blue btn-info" at bounding box center [347, 93] width 10 height 10
click at [236, 96] on input "Recipient Name(s) Select is focused ,type to refine list, press Down to open th…" at bounding box center [235, 93] width 1 height 23
click at [348, 99] on div "btn solid blue btn-info" at bounding box center [347, 93] width 18 height 18
click at [236, 99] on input "Recipient Name(s) Use Up and Down to choose options, press Enter to select the …" at bounding box center [235, 93] width 1 height 23
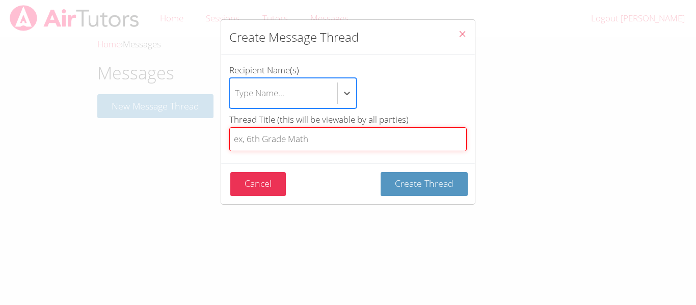
click at [331, 142] on input "Thread Title (this will be viewable by all parties)" at bounding box center [347, 139] width 237 height 24
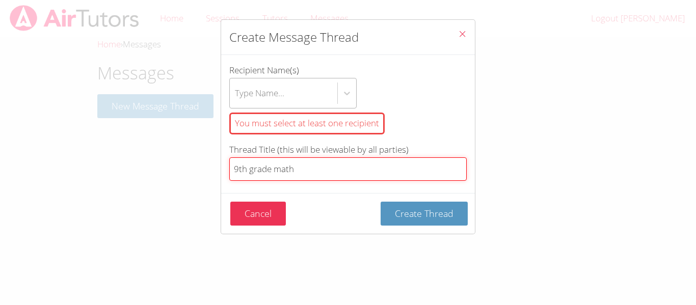
type input "9th grade math"
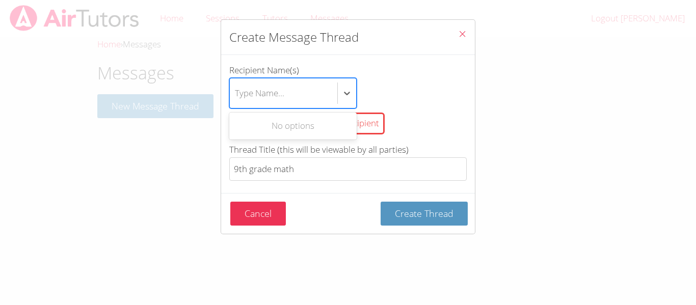
click at [319, 78] on div "Type Name..." at bounding box center [284, 93] width 108 height 30
click at [236, 82] on input "Recipient Name(s) Use Up and Down to choose options, press Enter to select the …" at bounding box center [235, 93] width 1 height 23
click at [314, 129] on div "No options" at bounding box center [292, 126] width 127 height 23
type input "K"
type input "d"
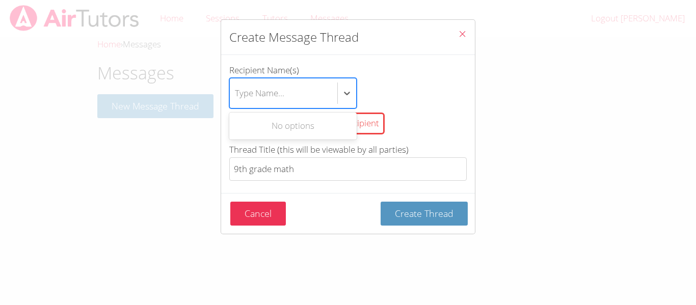
type input "D"
type input "S"
type input "E"
type input "H"
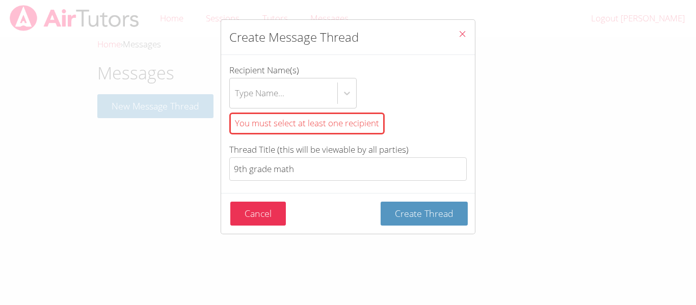
click at [419, 141] on div "Recipient Name(s) Type Name... You must select at least one recipient" at bounding box center [347, 102] width 237 height 79
click at [375, 125] on div "You must select at least one recipient" at bounding box center [306, 124] width 155 height 22
click at [236, 105] on input "Recipient Name(s) Type Name... You must select at least one recipient" at bounding box center [235, 93] width 1 height 23
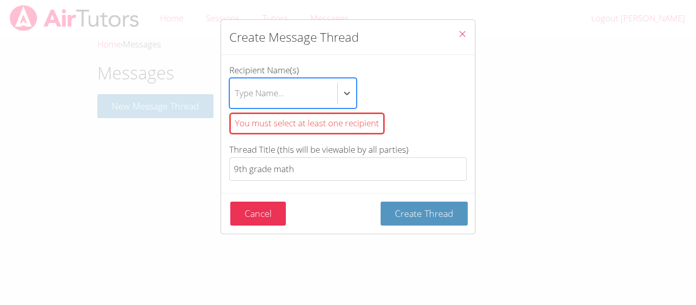
click at [375, 125] on div "You must select at least one recipient" at bounding box center [306, 124] width 155 height 22
click at [236, 105] on input "Recipient Name(s) option , deselected. Select is focused ,type to refine list, …" at bounding box center [235, 93] width 1 height 23
click at [375, 125] on div "You must select at least one recipient" at bounding box center [306, 124] width 155 height 22
click at [236, 105] on input "Recipient Name(s) option , deselected. Select is focused ,type to refine list, …" at bounding box center [235, 93] width 1 height 23
click at [375, 125] on div "You must select at least one recipient" at bounding box center [306, 124] width 155 height 22
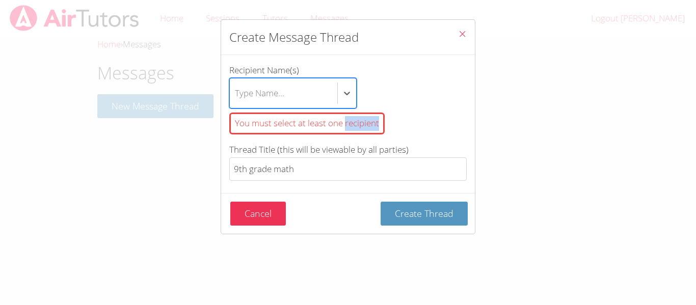
click at [236, 105] on input "Recipient Name(s) option , deselected. Select is focused ,type to refine list, …" at bounding box center [235, 93] width 1 height 23
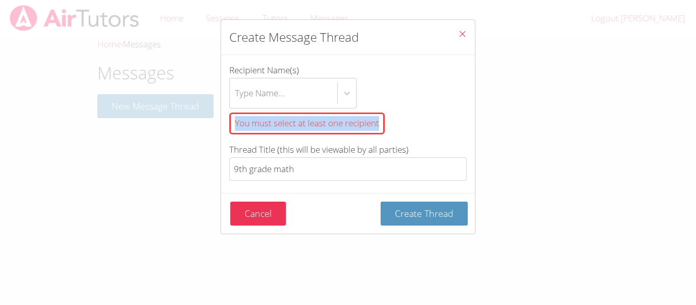
click at [375, 125] on div "You must select at least one recipient" at bounding box center [306, 124] width 155 height 22
click at [236, 105] on input "Recipient Name(s) Type Name... You must select at least one recipient" at bounding box center [235, 93] width 1 height 23
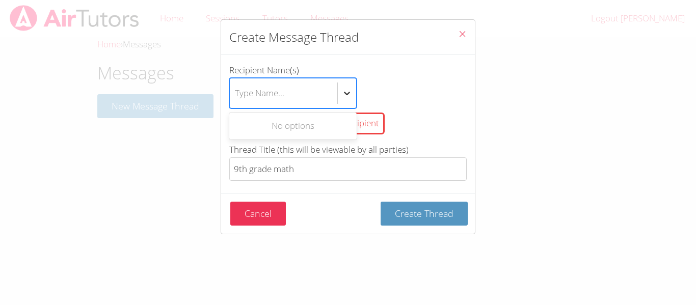
click at [349, 92] on icon "btn solid blue btn-info" at bounding box center [347, 94] width 6 height 4
click at [236, 92] on input "Recipient Name(s) option , deselected. Use Up and Down to choose options, press…" at bounding box center [235, 93] width 1 height 23
click at [313, 91] on div "Type Name..." at bounding box center [284, 93] width 108 height 30
click at [236, 91] on input "Recipient Name(s) option , deselected. Use Up and Down to choose options, press…" at bounding box center [235, 93] width 1 height 23
type input "[PERSON_NAME]"
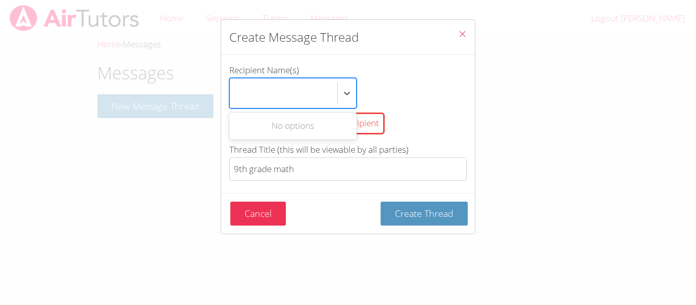
click at [434, 86] on div "option , deselected. Use Up and Down to choose options, press Enter to select t…" at bounding box center [347, 93] width 237 height 31
click at [294, 86] on input "Recipient Name(s) option , deselected. Use Up and Down to choose options, press…" at bounding box center [264, 93] width 59 height 23
click at [329, 89] on div "Type Name..." at bounding box center [284, 93] width 108 height 30
click at [236, 89] on input "Recipient Name(s) option , deselected. Use Up and Down to choose options, press…" at bounding box center [235, 93] width 1 height 23
click at [350, 86] on div "btn solid blue btn-info" at bounding box center [347, 93] width 18 height 18
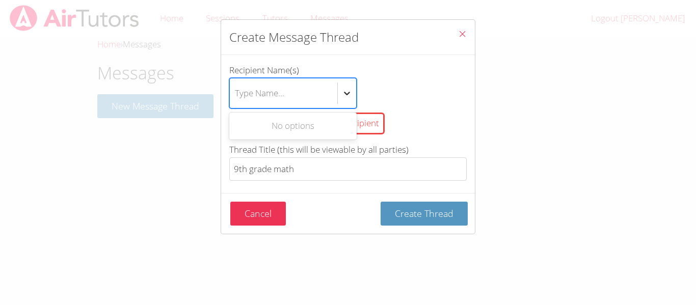
click at [236, 86] on input "Recipient Name(s) option , deselected. Use Up and Down to choose options, press…" at bounding box center [235, 93] width 1 height 23
click at [350, 86] on div "btn solid blue btn-info" at bounding box center [347, 93] width 18 height 18
click at [236, 86] on input "Recipient Name(s) option , deselected. Use Up and Down to choose options, press…" at bounding box center [235, 93] width 1 height 23
click at [459, 36] on icon "Close" at bounding box center [462, 34] width 9 height 9
